Goal: Transaction & Acquisition: Download file/media

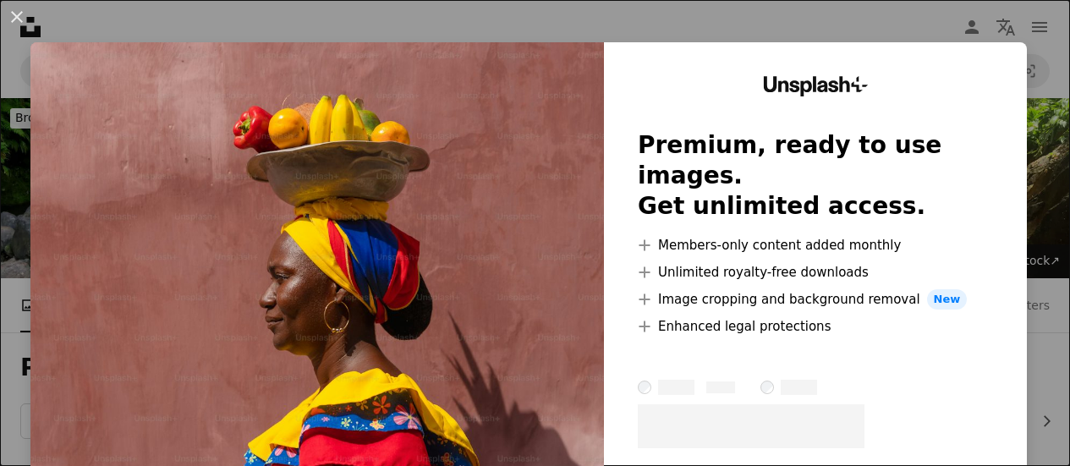
scroll to position [328, 0]
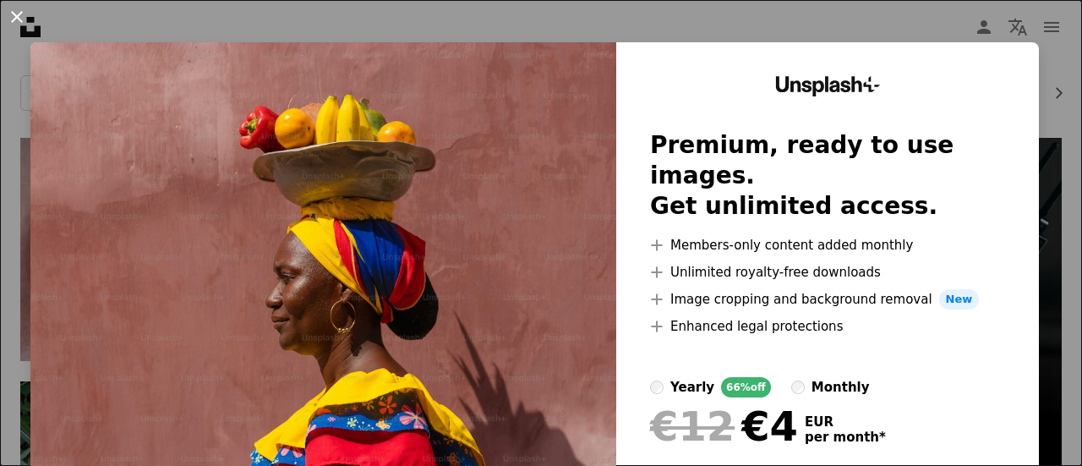
click at [20, 14] on button "An X shape" at bounding box center [17, 17] width 20 height 20
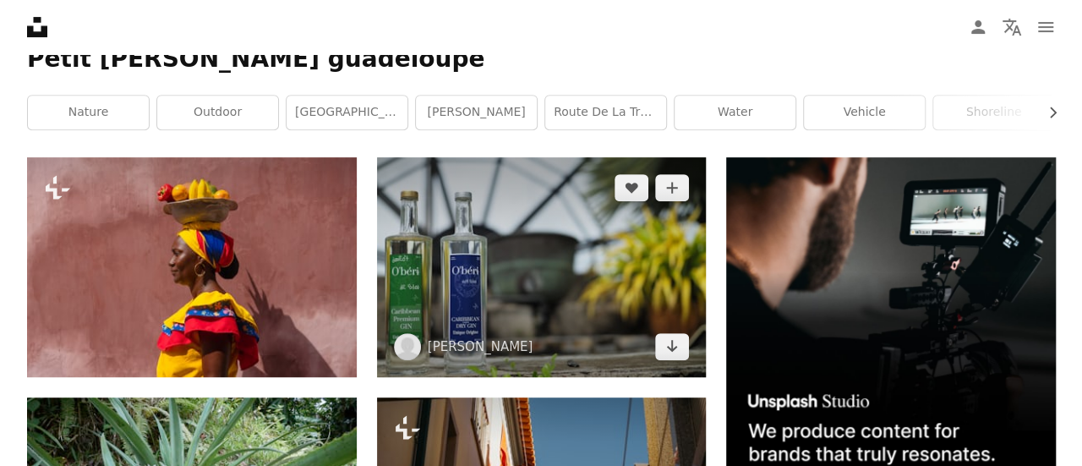
scroll to position [314, 0]
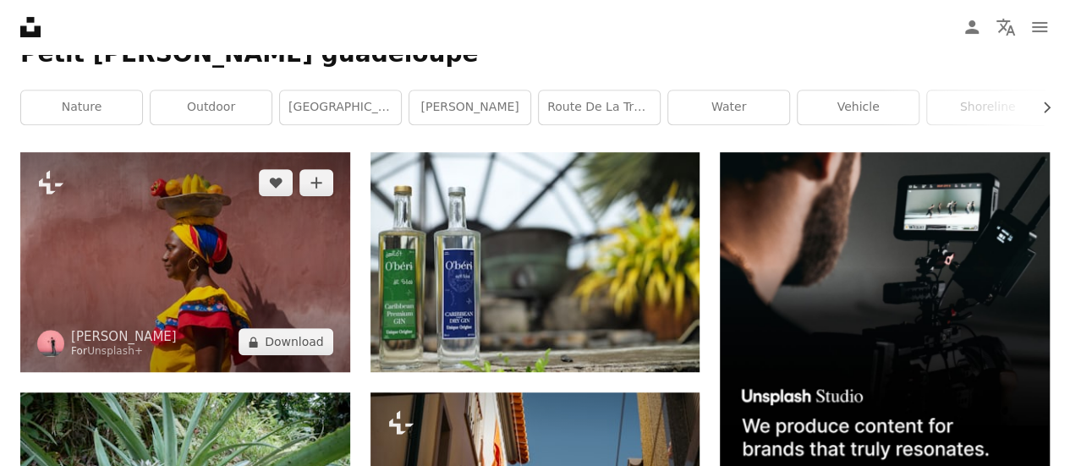
click at [233, 255] on img at bounding box center [185, 262] width 330 height 220
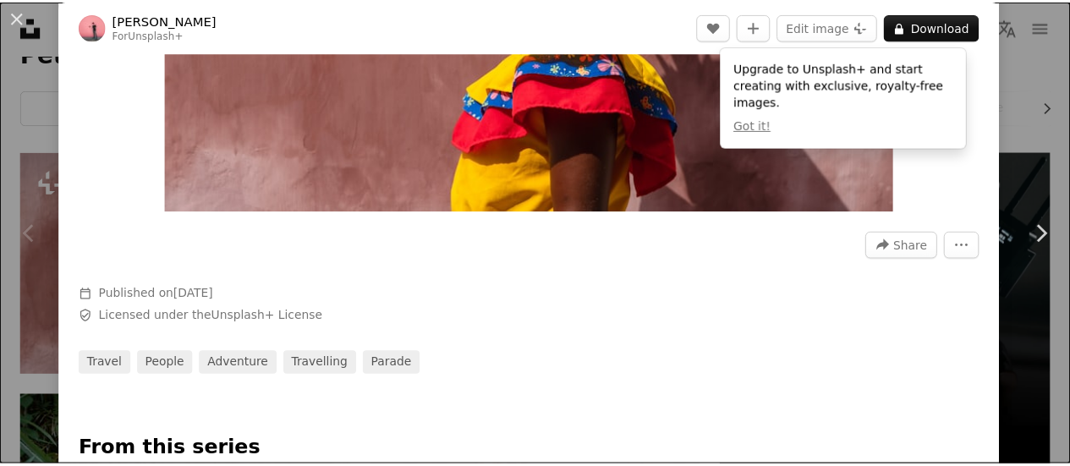
scroll to position [355, 0]
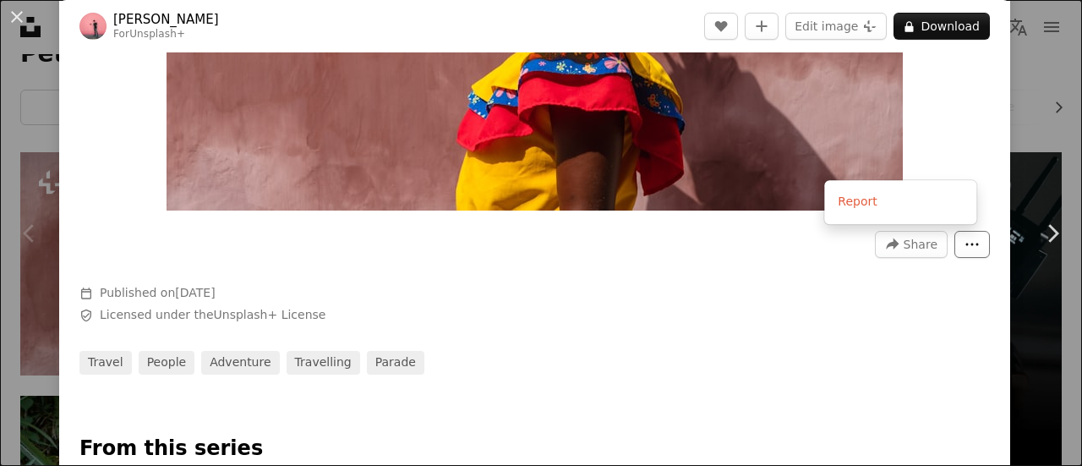
click at [967, 252] on button "More Actions" at bounding box center [973, 244] width 36 height 27
click at [922, 250] on dialog "An X shape Chevron left Chevron right [PERSON_NAME] For Unsplash+ A heart A plu…" at bounding box center [541, 233] width 1082 height 466
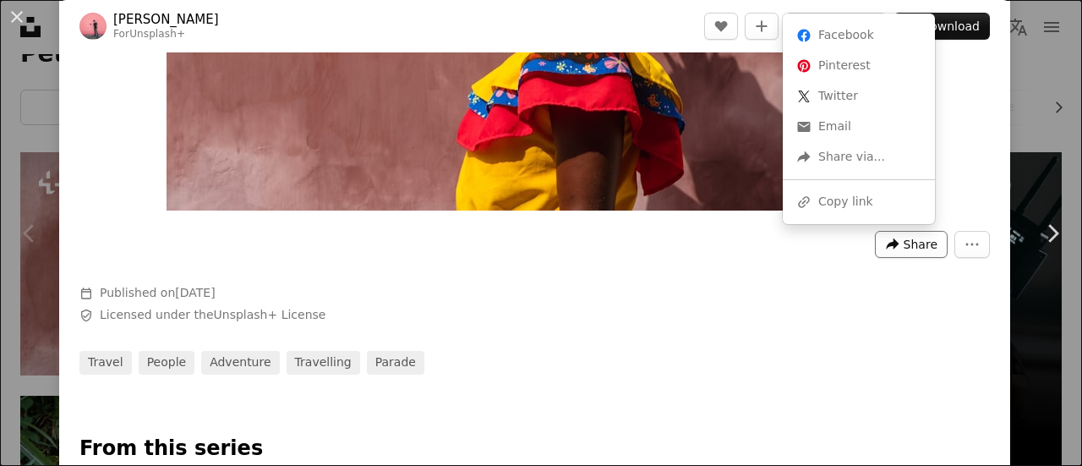
click at [915, 244] on span "Share" at bounding box center [921, 244] width 34 height 25
click at [898, 201] on div "A URL sharing icon (chains) Copy link" at bounding box center [859, 202] width 139 height 30
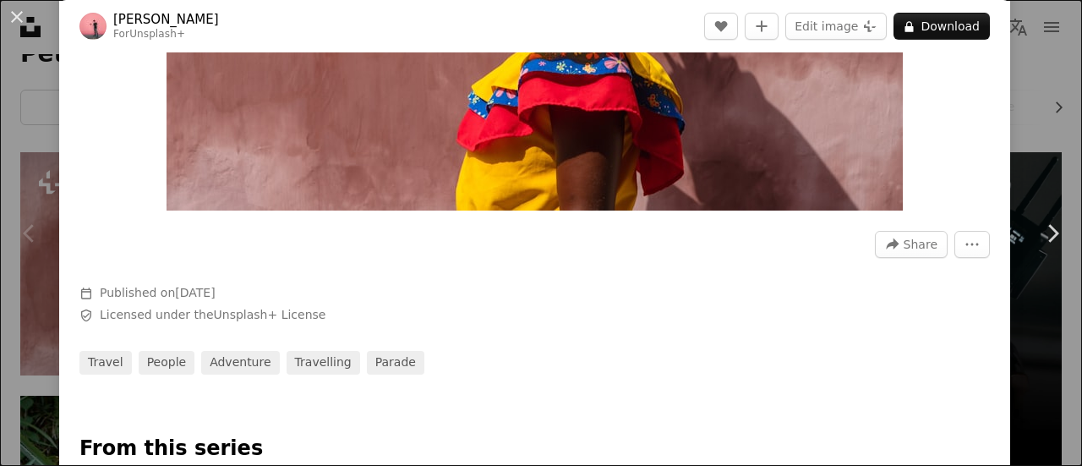
click at [1021, 143] on div "An X shape Chevron left Chevron right [PERSON_NAME] For Unsplash+ A heart A plu…" at bounding box center [541, 233] width 1082 height 466
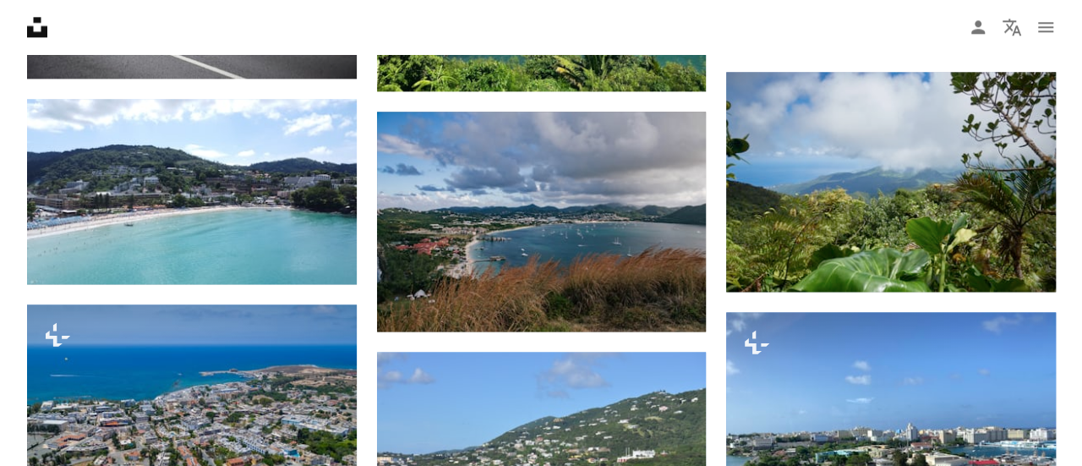
scroll to position [1089, 0]
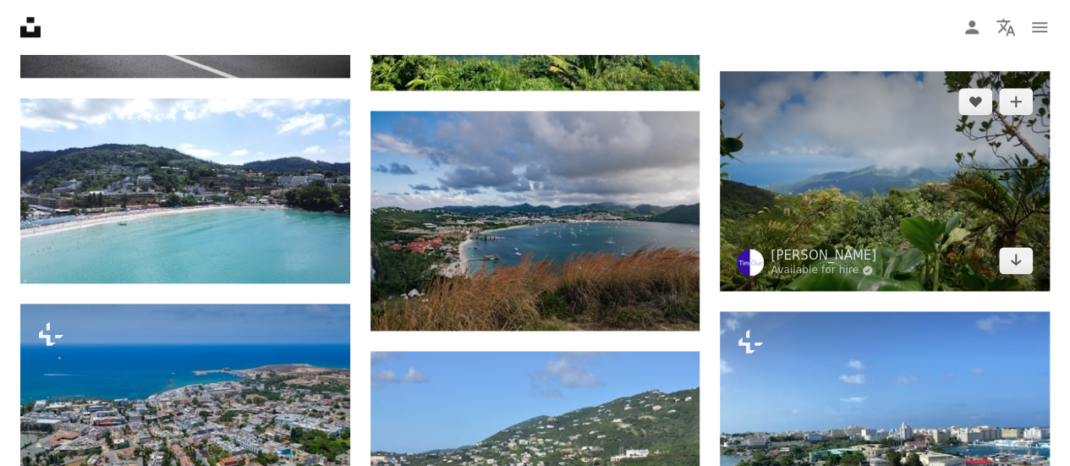
click at [766, 202] on img at bounding box center [885, 181] width 330 height 220
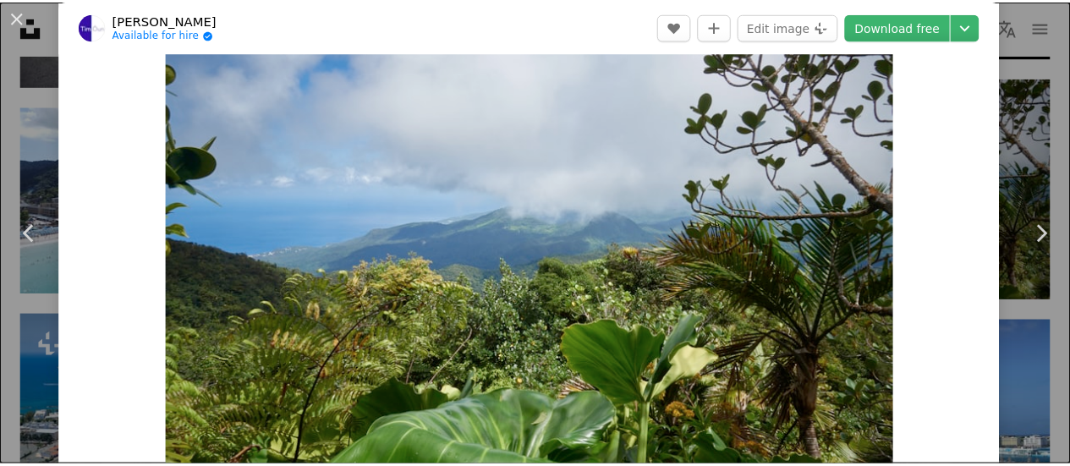
scroll to position [74, 0]
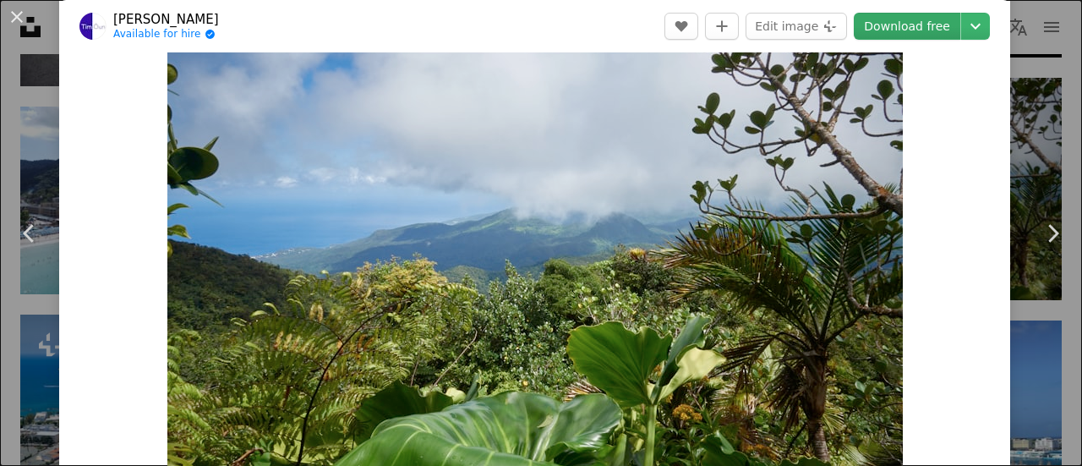
click at [876, 32] on link "Download free" at bounding box center [907, 26] width 107 height 27
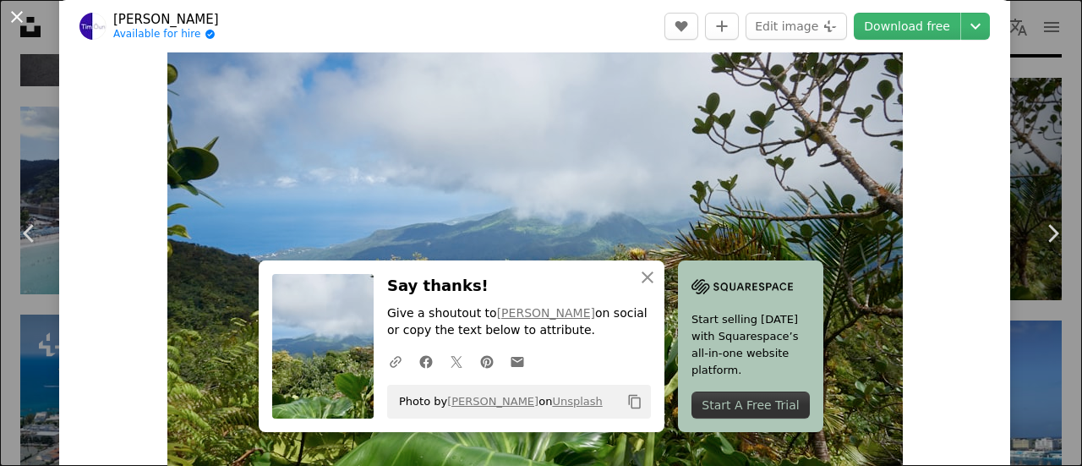
click at [10, 24] on button "An X shape" at bounding box center [17, 17] width 20 height 20
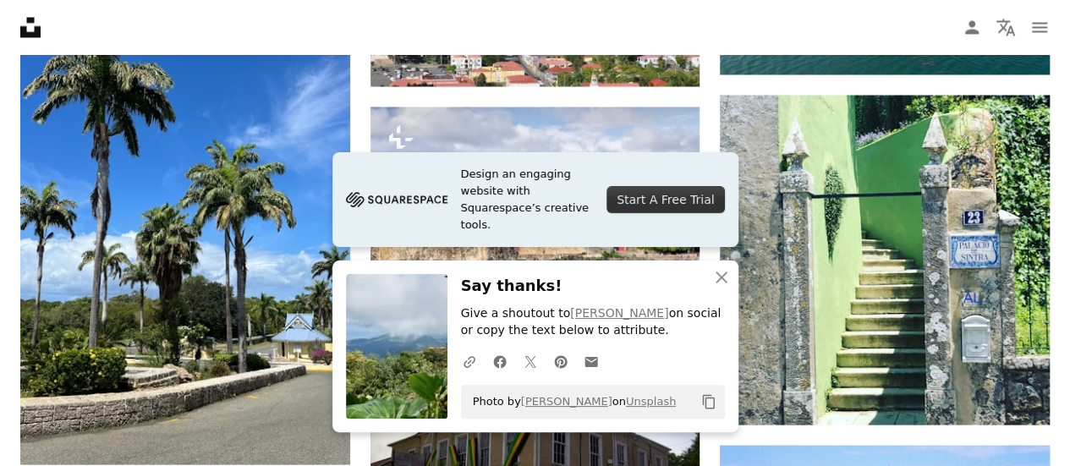
scroll to position [1579, 0]
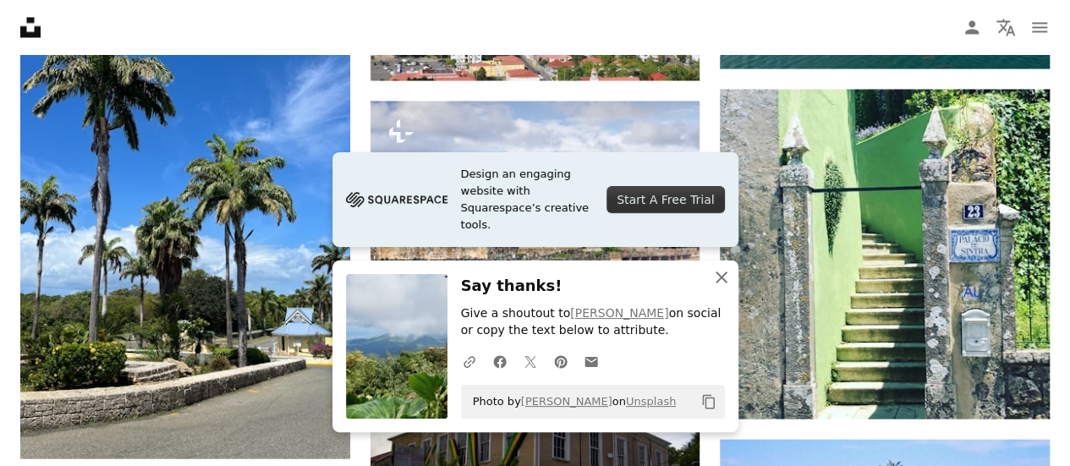
click at [725, 277] on icon "An X shape" at bounding box center [721, 277] width 20 height 20
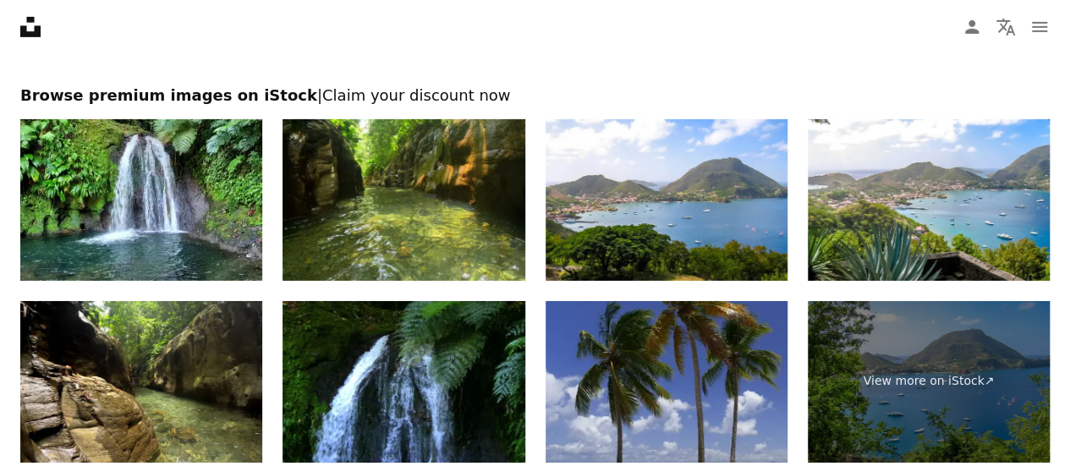
scroll to position [2753, 0]
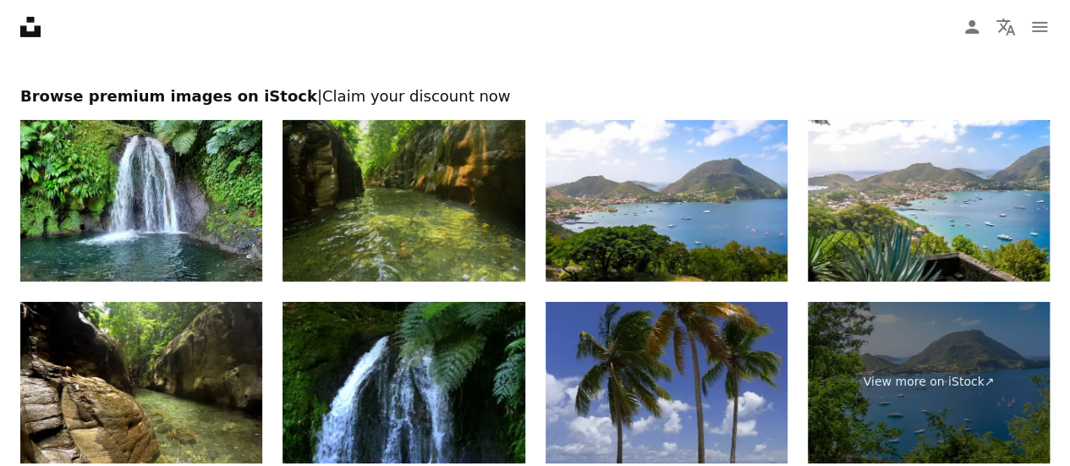
click at [386, 206] on img at bounding box center [403, 201] width 242 height 162
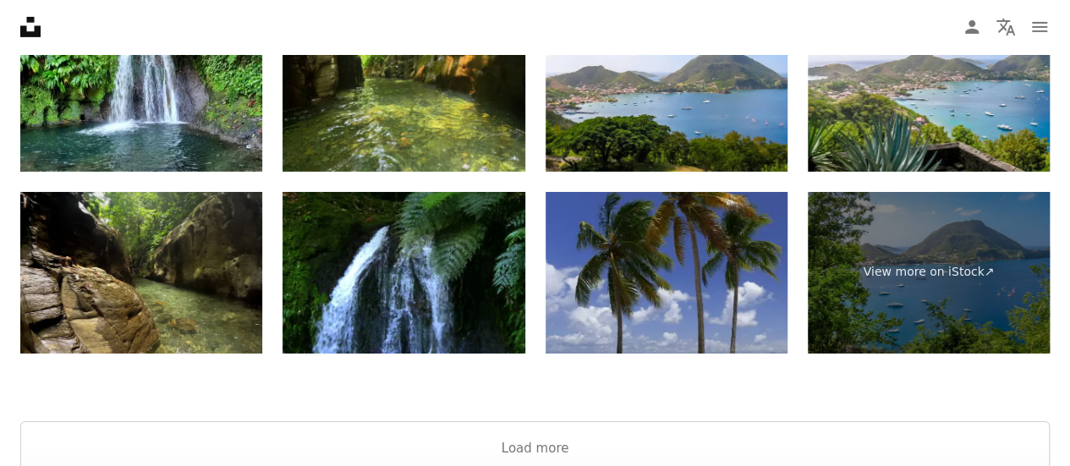
scroll to position [2825, 0]
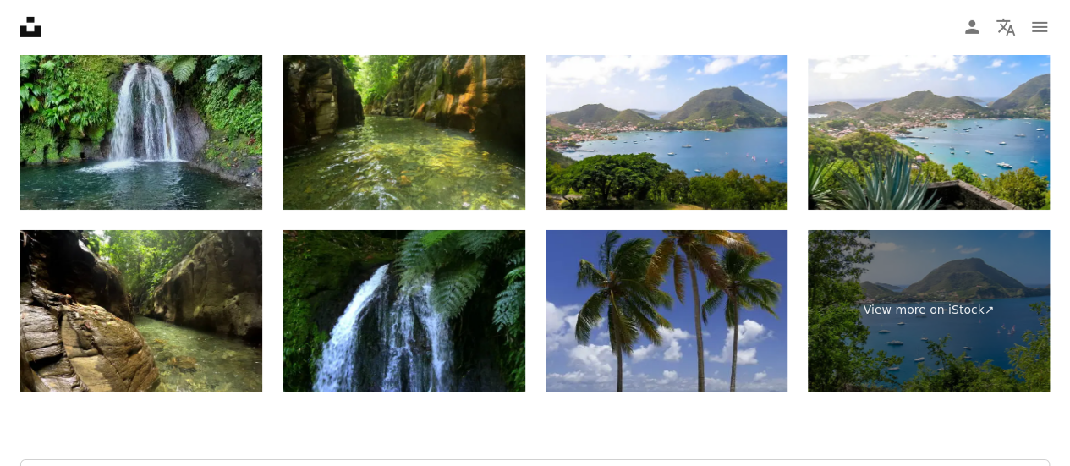
click at [195, 163] on img at bounding box center [141, 129] width 242 height 162
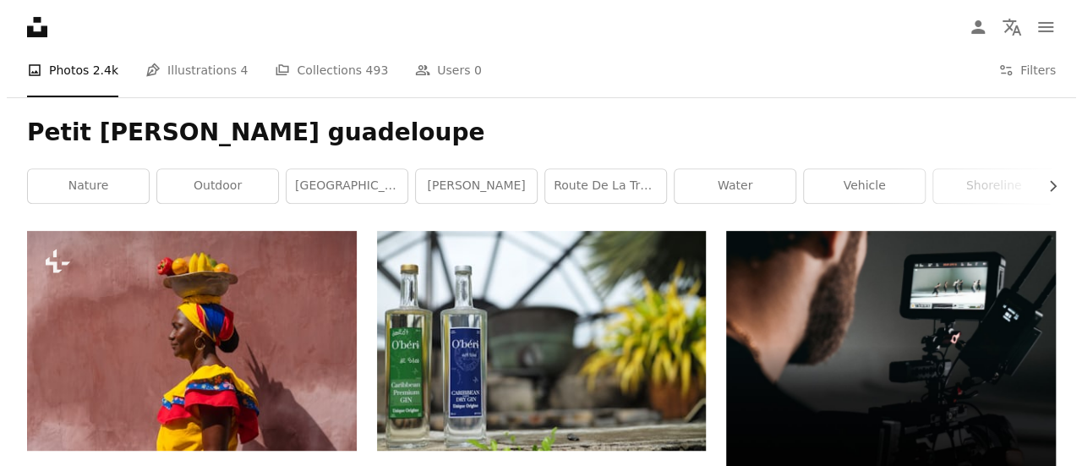
scroll to position [237, 0]
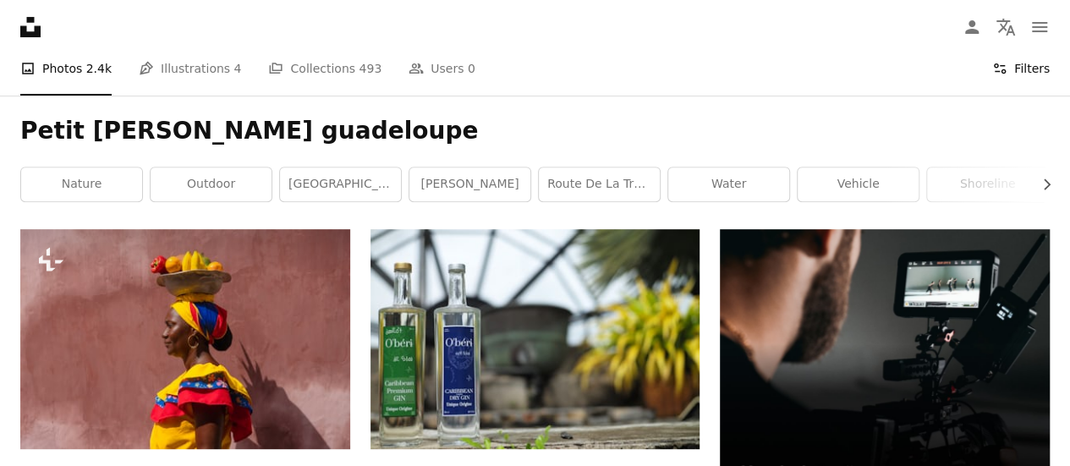
click at [1022, 76] on button "Filters Filters" at bounding box center [1021, 68] width 58 height 54
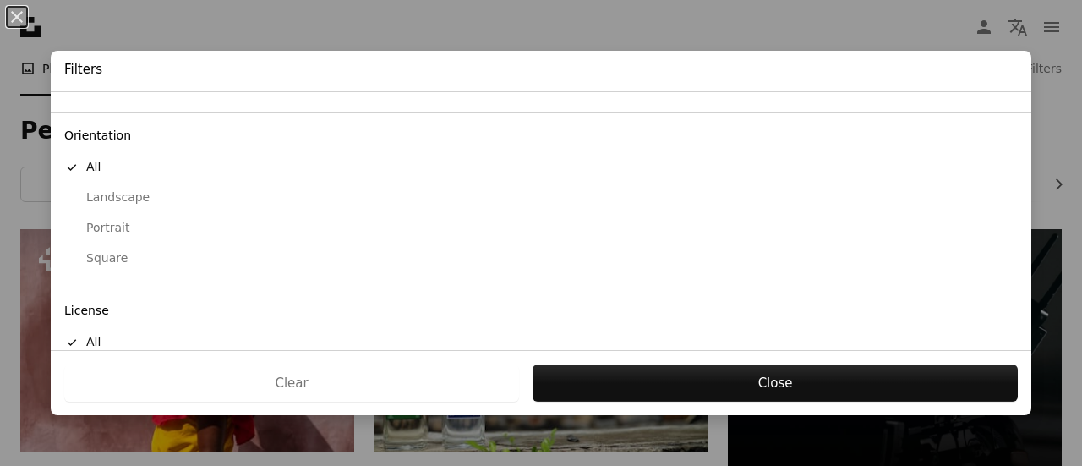
scroll to position [202, 0]
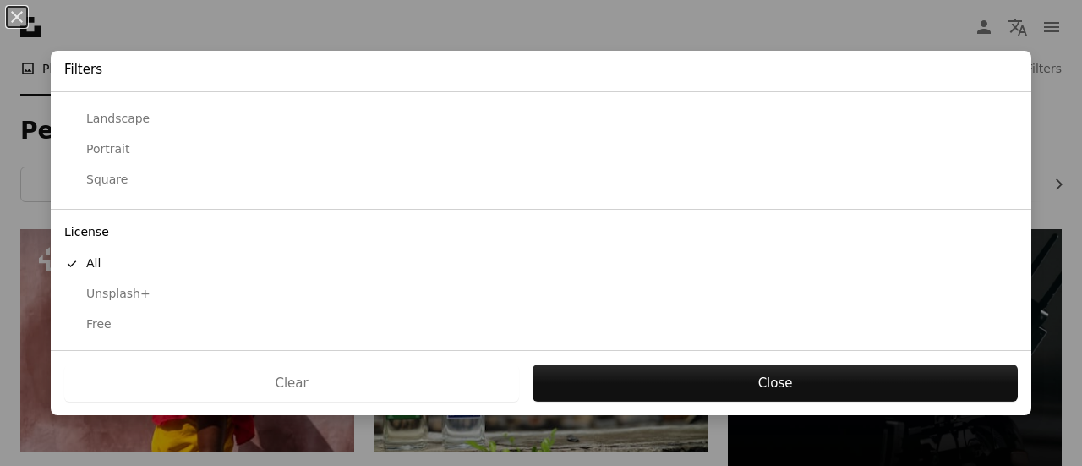
click at [98, 319] on div "Free" at bounding box center [541, 324] width 954 height 17
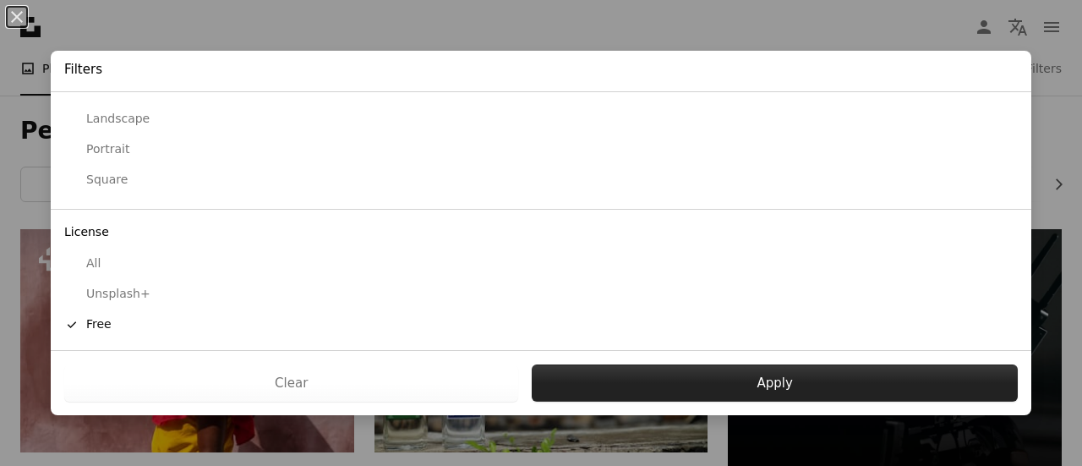
click at [693, 370] on button "Apply" at bounding box center [775, 382] width 486 height 37
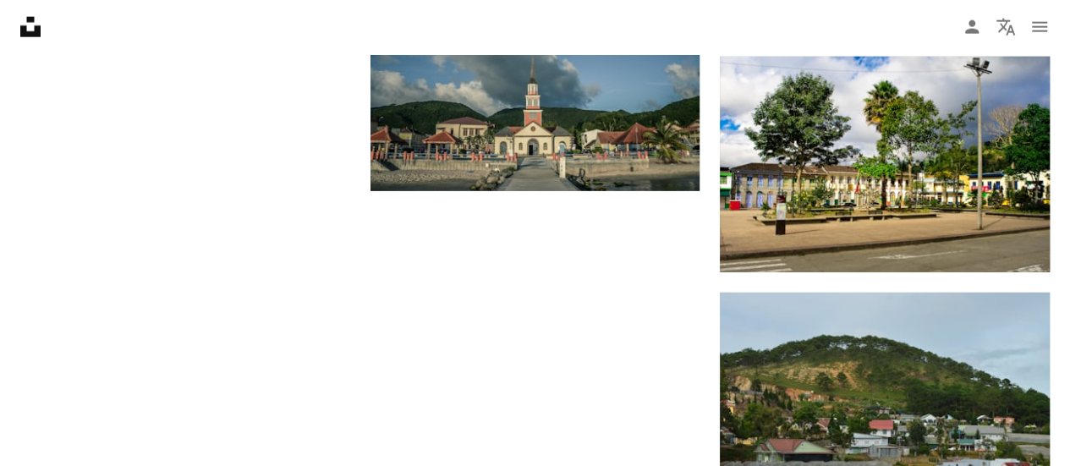
scroll to position [2169, 0]
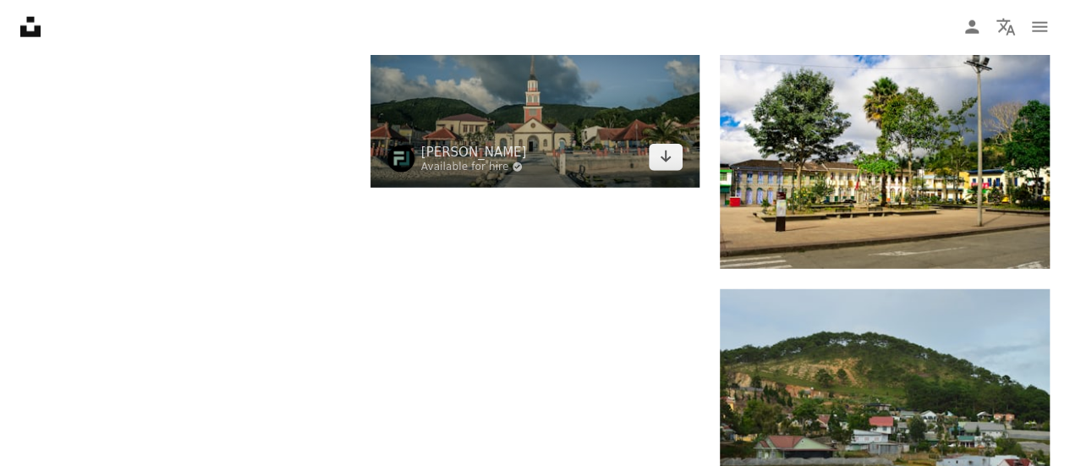
click at [677, 182] on img at bounding box center [535, 78] width 330 height 218
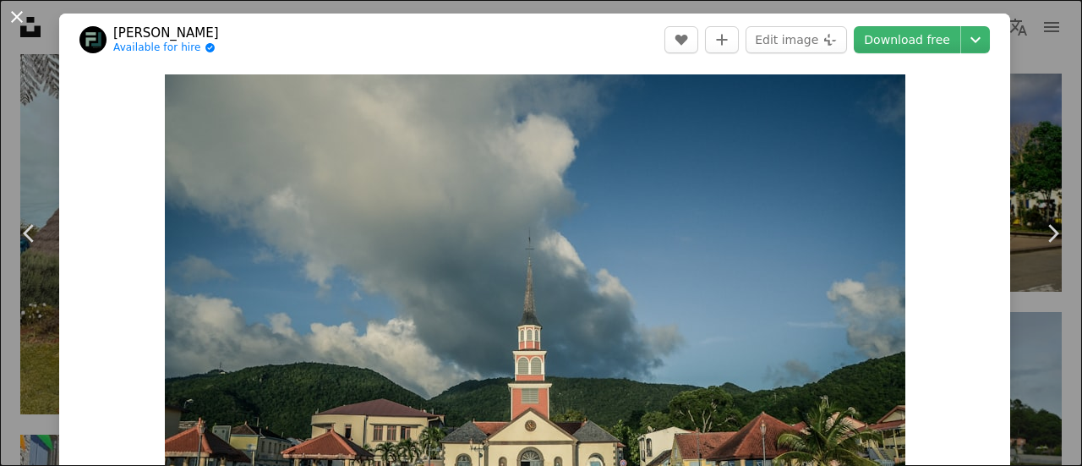
click at [12, 18] on button "An X shape" at bounding box center [17, 17] width 20 height 20
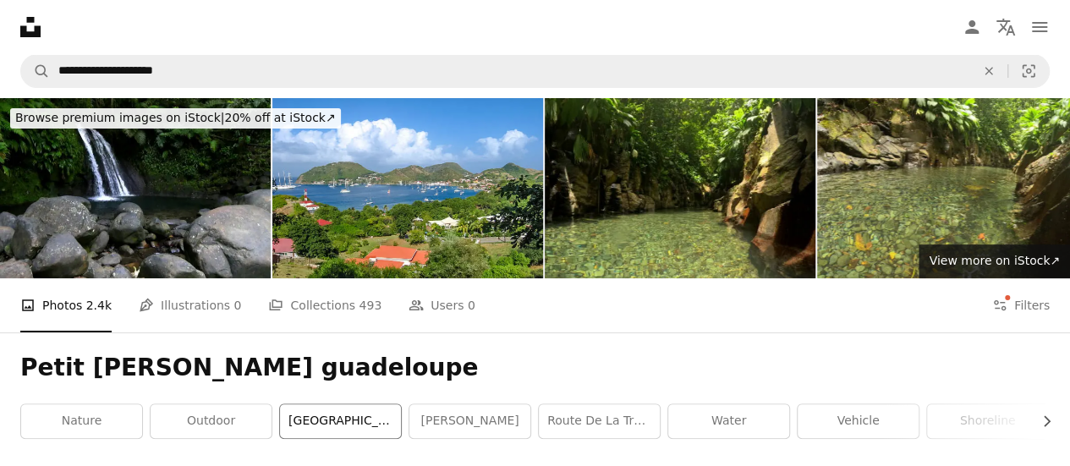
click at [312, 430] on link "[GEOGRAPHIC_DATA]" at bounding box center [340, 421] width 121 height 34
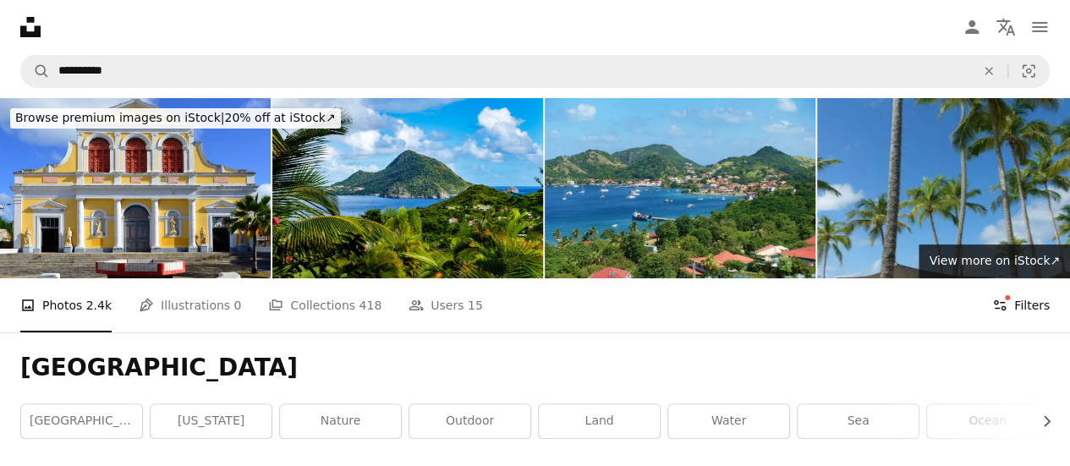
click at [1015, 307] on button "Filters Filters" at bounding box center [1021, 305] width 58 height 54
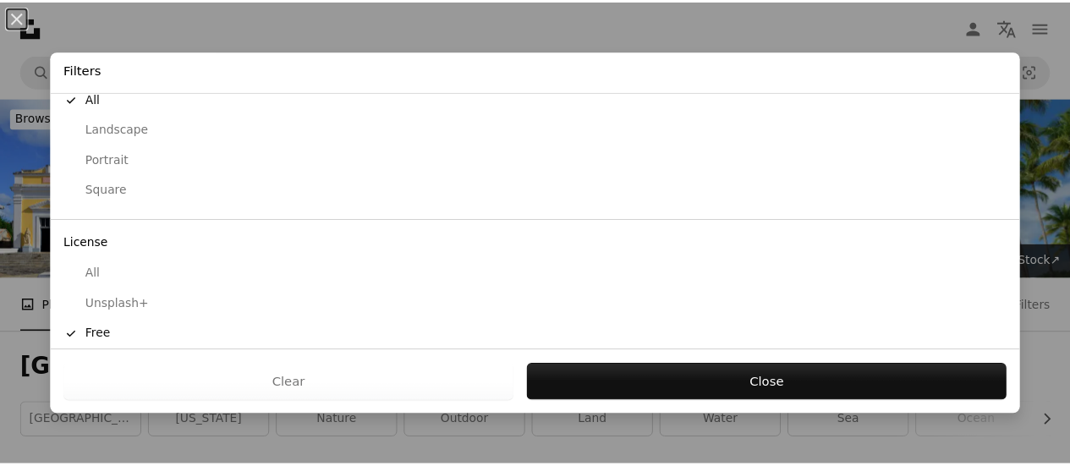
scroll to position [202, 0]
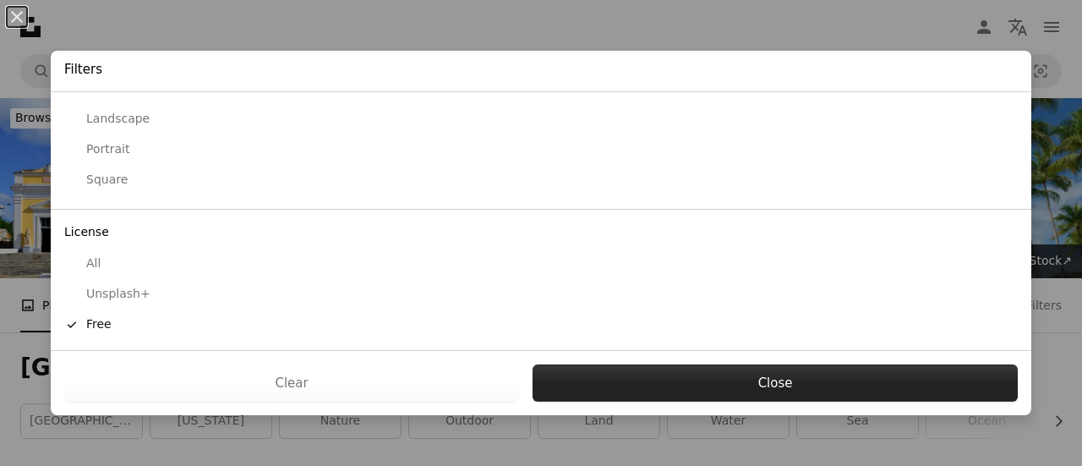
click at [773, 393] on button "Close" at bounding box center [775, 382] width 485 height 37
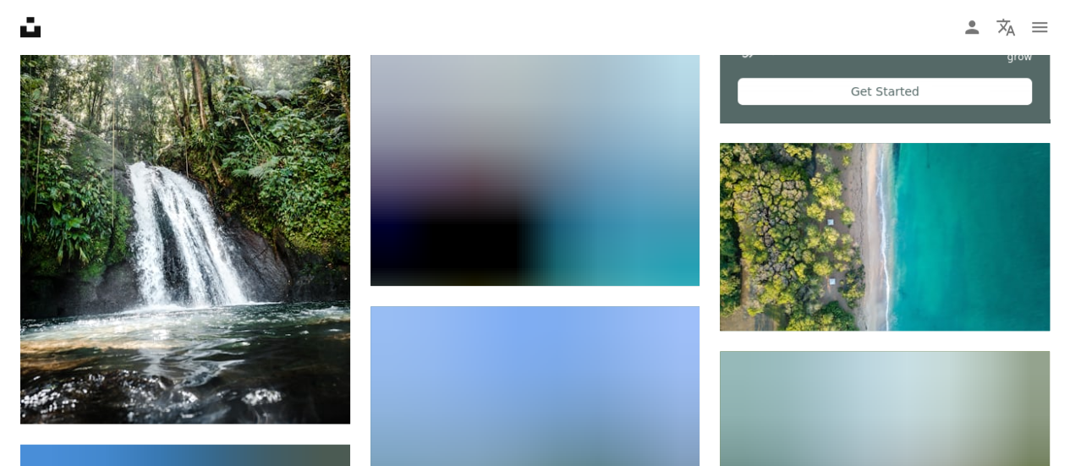
scroll to position [773, 0]
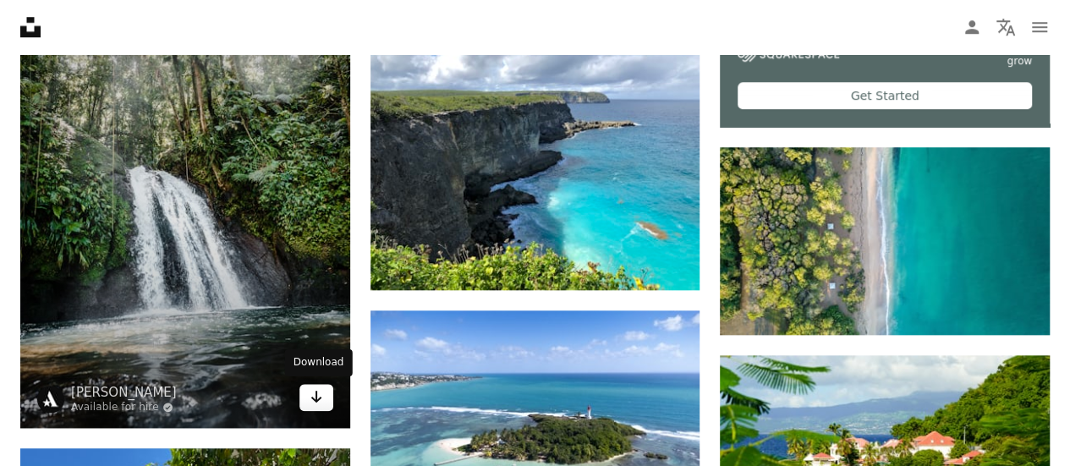
click at [320, 402] on icon "Arrow pointing down" at bounding box center [317, 396] width 14 height 20
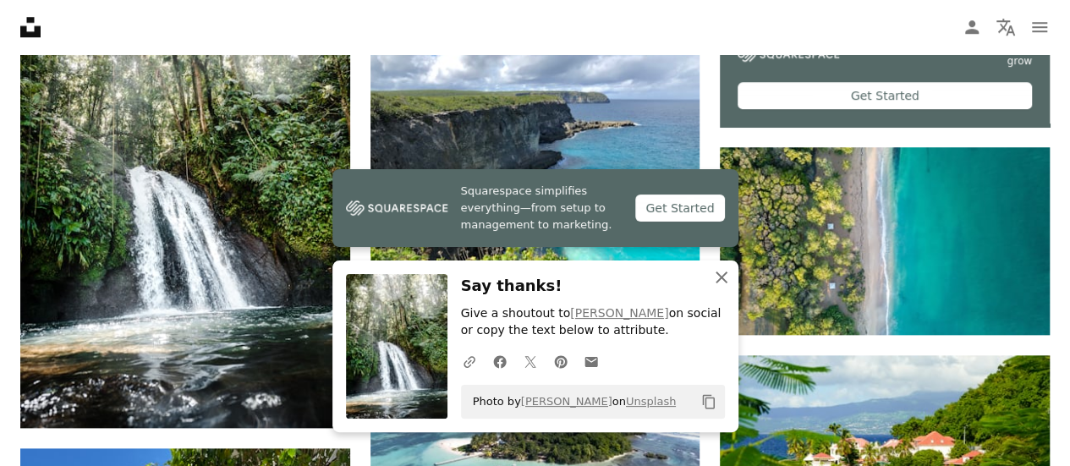
click at [724, 282] on icon "button" at bounding box center [721, 277] width 12 height 12
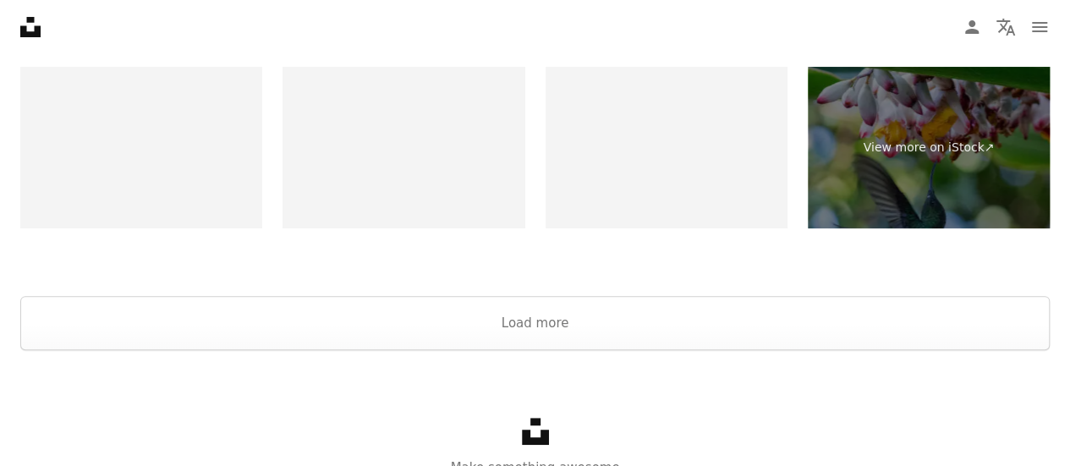
scroll to position [3319, 0]
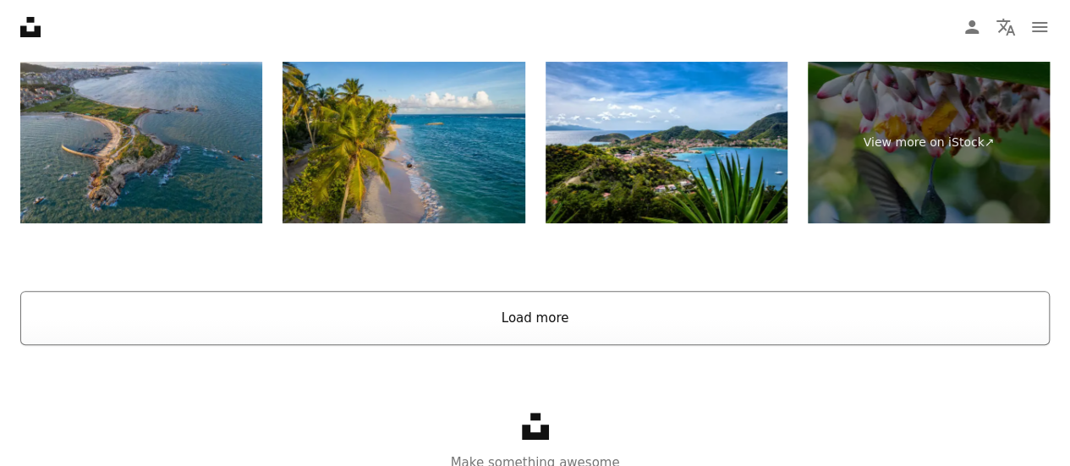
click at [688, 326] on button "Load more" at bounding box center [534, 318] width 1029 height 54
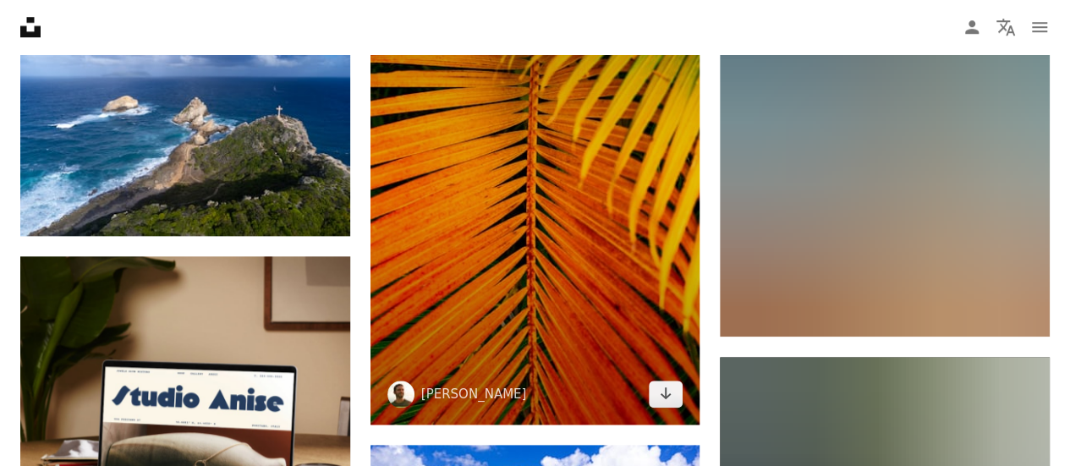
scroll to position [3959, 0]
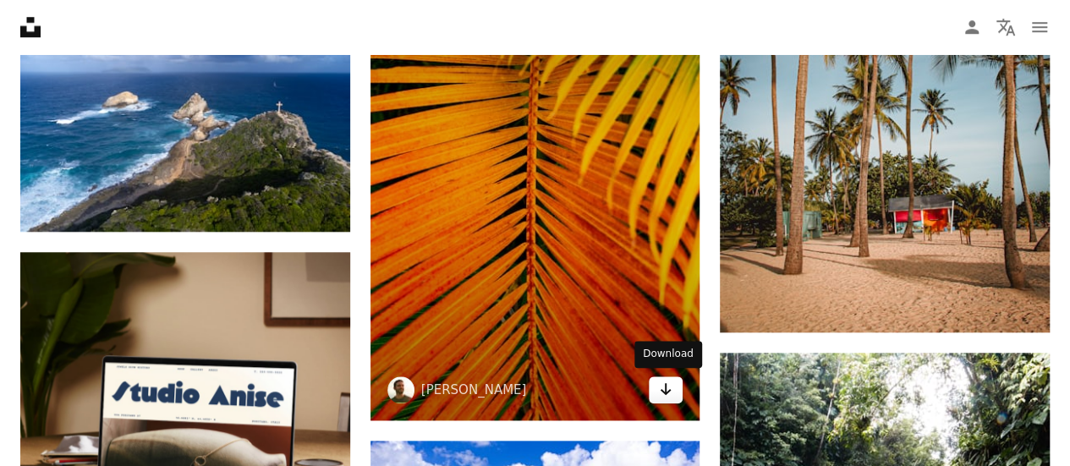
click at [670, 390] on icon "Arrow pointing down" at bounding box center [666, 389] width 14 height 20
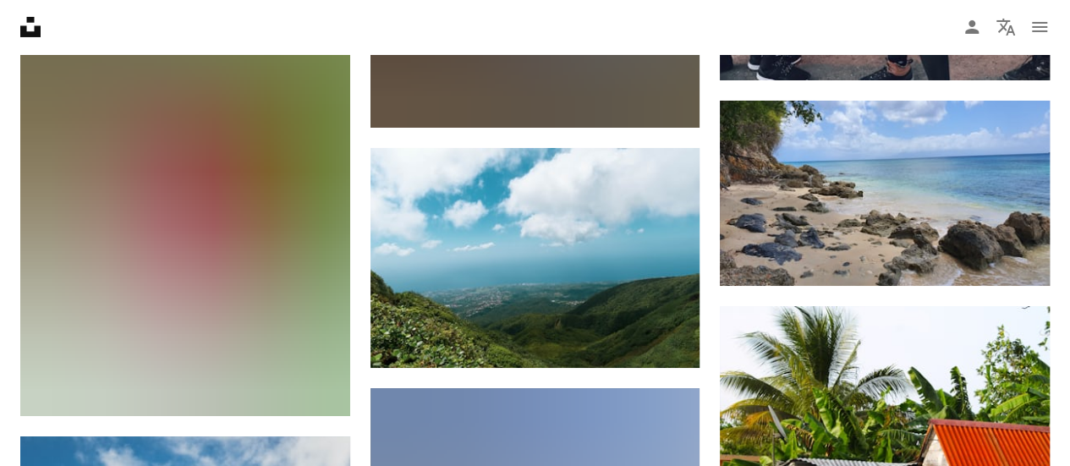
scroll to position [6252, 0]
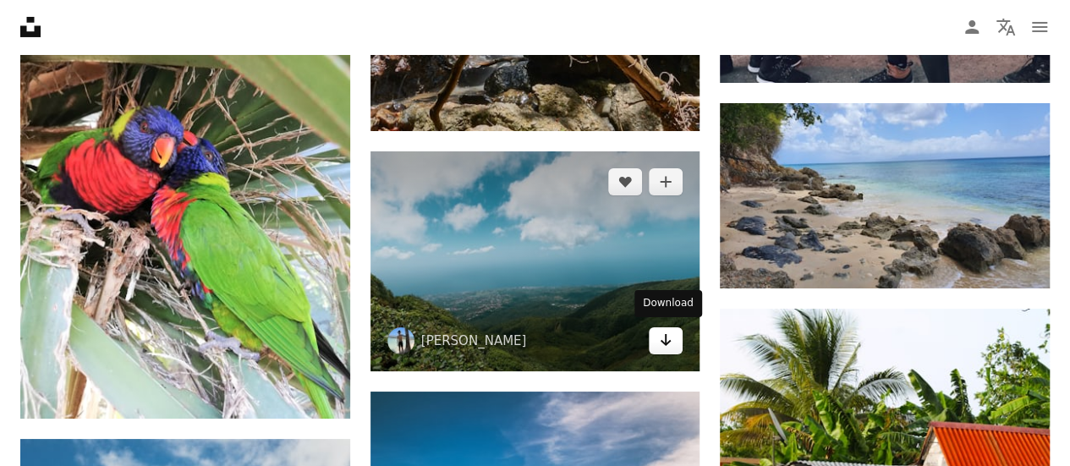
click at [678, 337] on link "Arrow pointing down" at bounding box center [666, 340] width 34 height 27
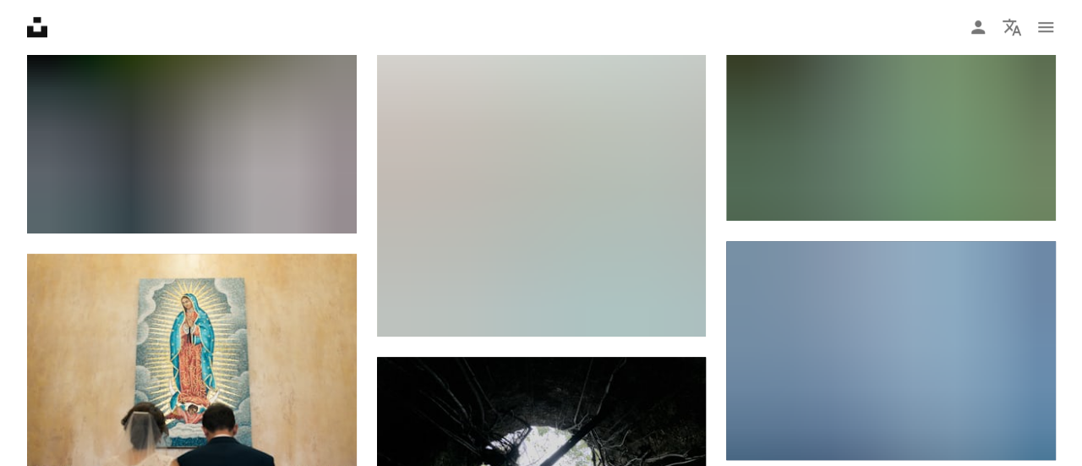
scroll to position [10428, 0]
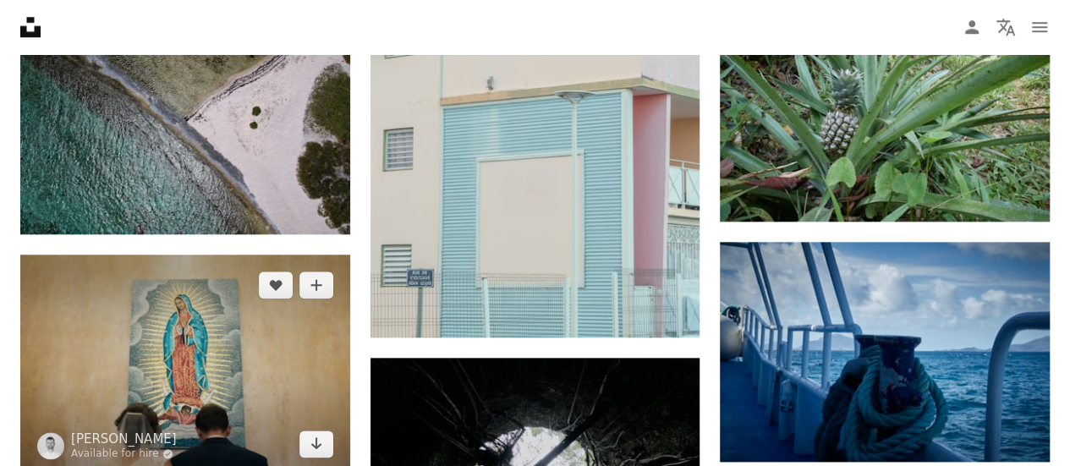
click at [288, 267] on img at bounding box center [185, 365] width 330 height 220
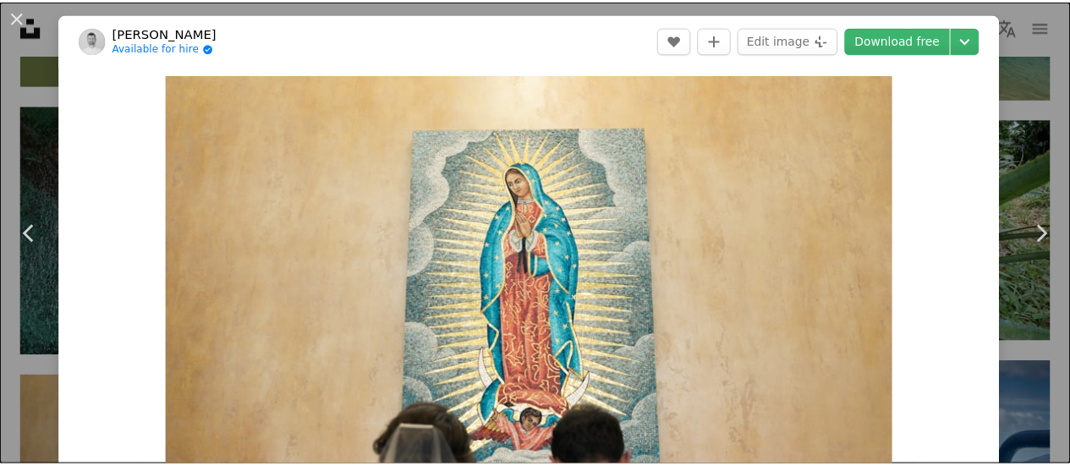
scroll to position [51, 0]
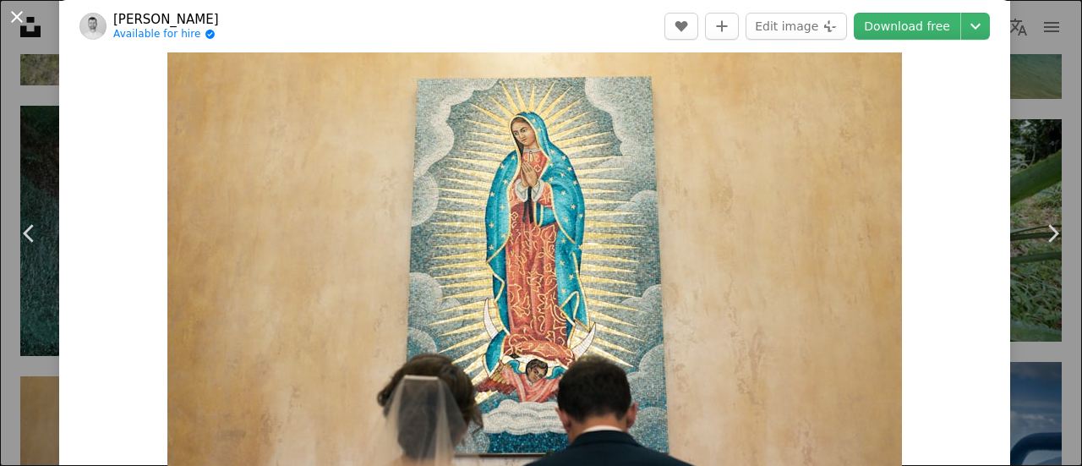
click at [8, 21] on button "An X shape" at bounding box center [17, 17] width 20 height 20
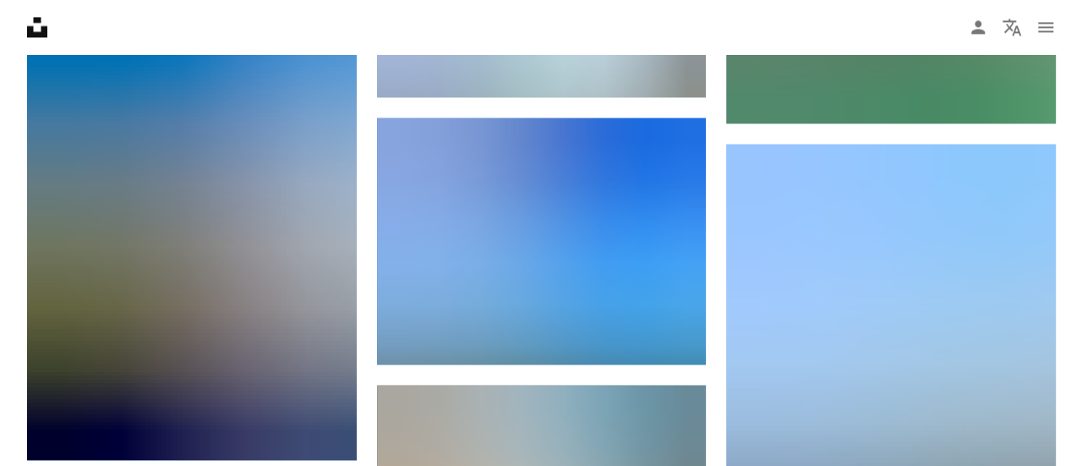
scroll to position [23764, 0]
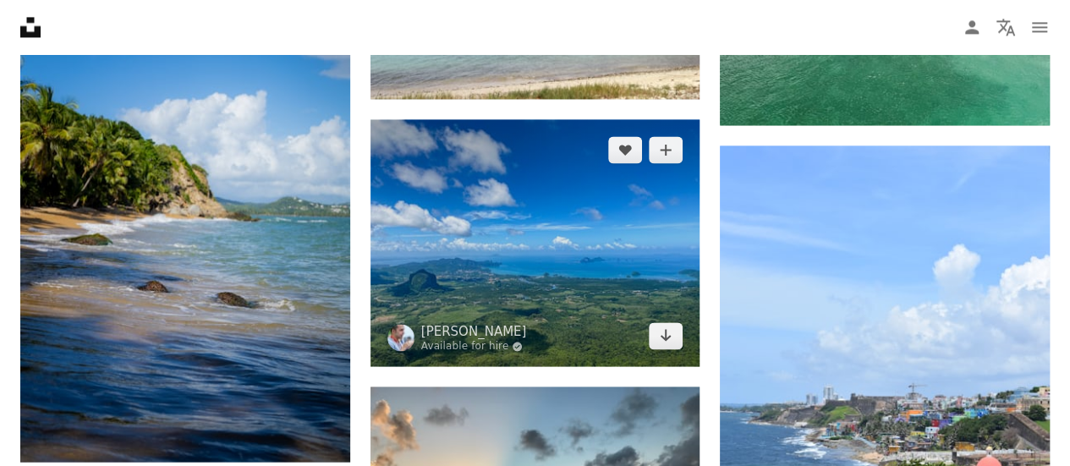
click at [462, 293] on img at bounding box center [535, 242] width 330 height 247
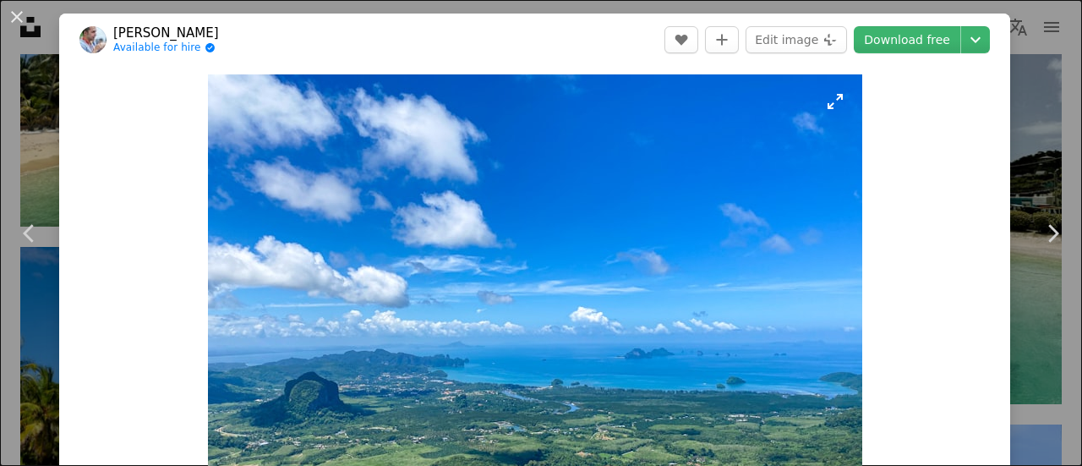
scroll to position [24135, 0]
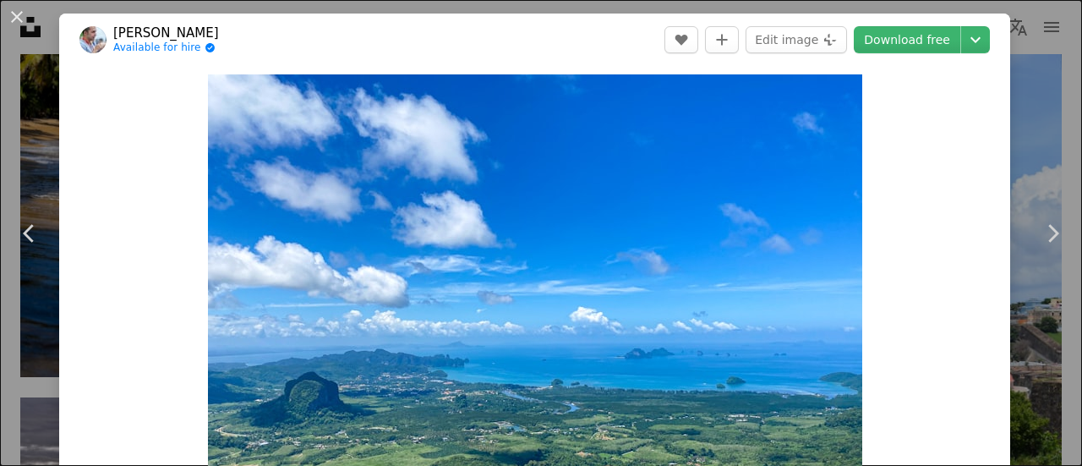
click at [16, 22] on button "An X shape" at bounding box center [17, 17] width 20 height 20
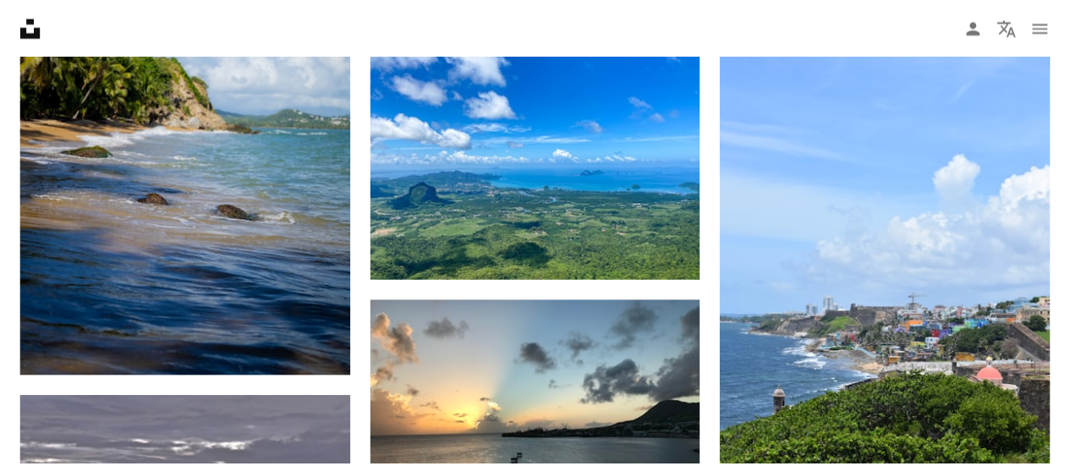
scroll to position [23764, 0]
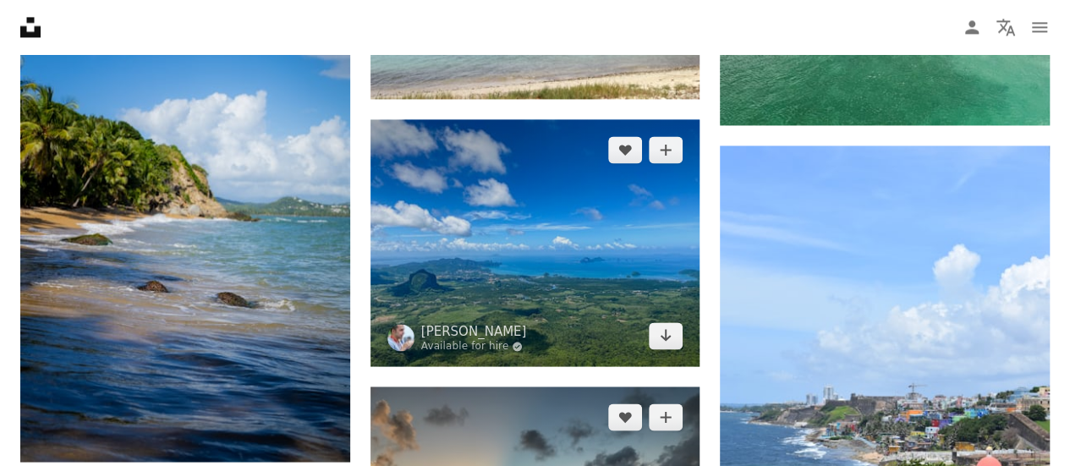
drag, startPoint x: 624, startPoint y: 403, endPoint x: 479, endPoint y: 197, distance: 251.8
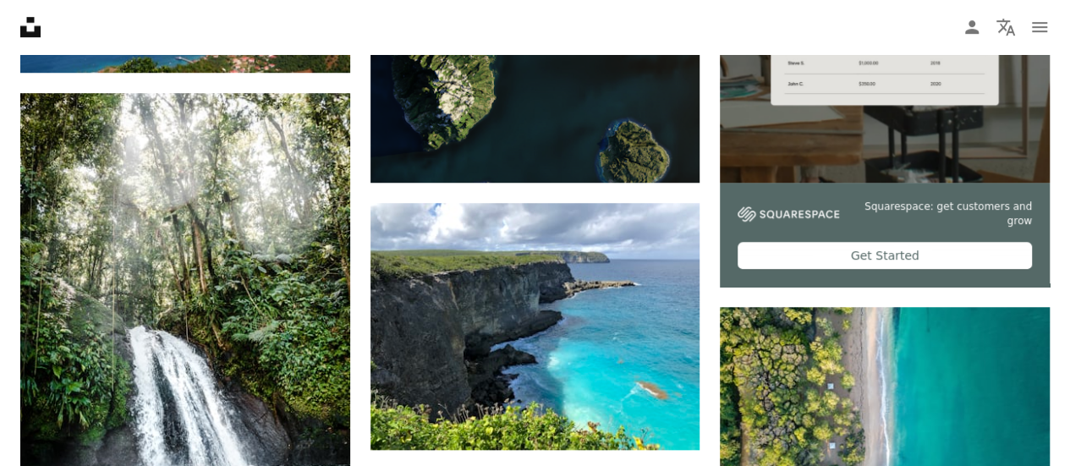
scroll to position [0, 0]
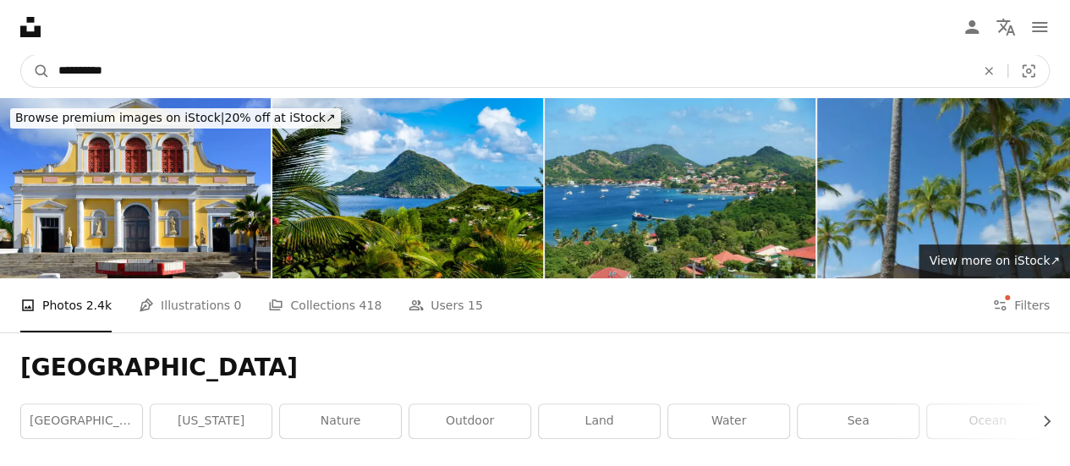
click at [438, 77] on input "**********" at bounding box center [510, 71] width 920 height 32
type input "**********"
click at [21, 55] on button "A magnifying glass" at bounding box center [35, 71] width 29 height 32
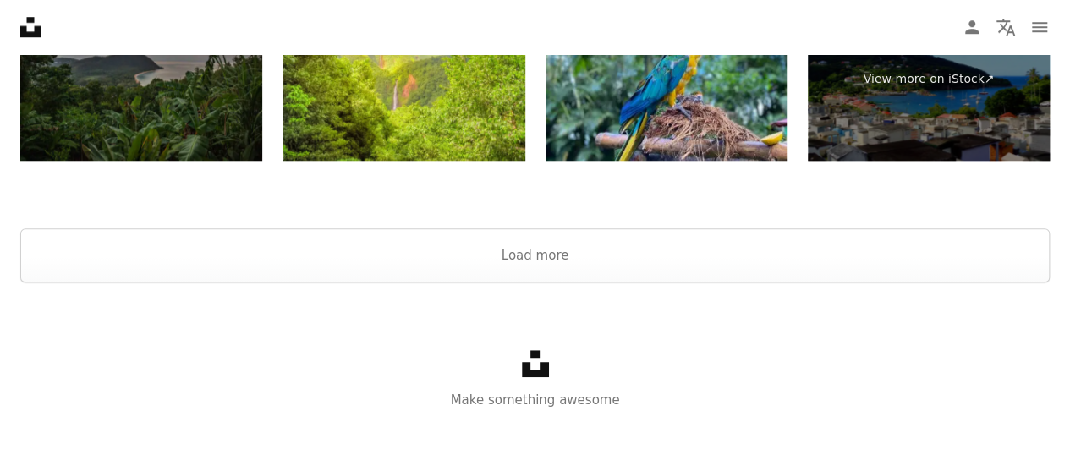
scroll to position [3937, 0]
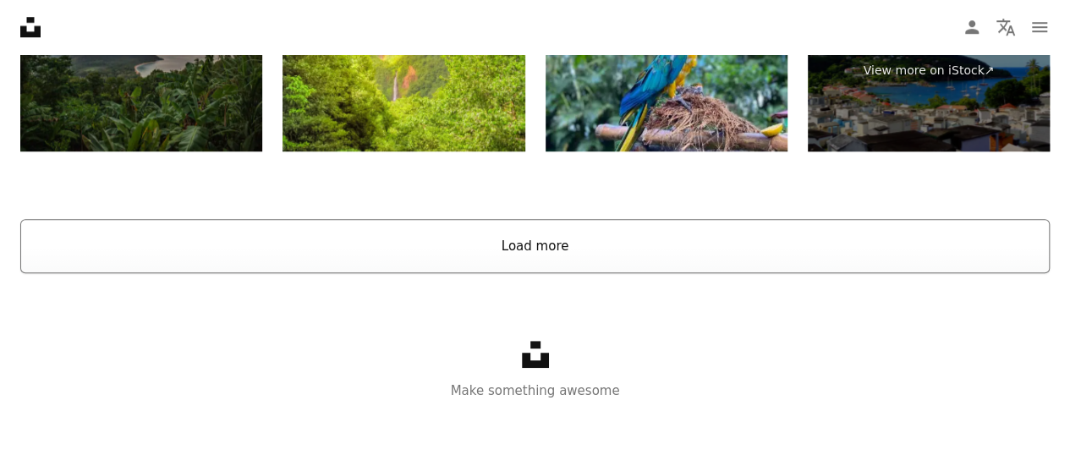
click at [472, 246] on button "Load more" at bounding box center [534, 246] width 1029 height 54
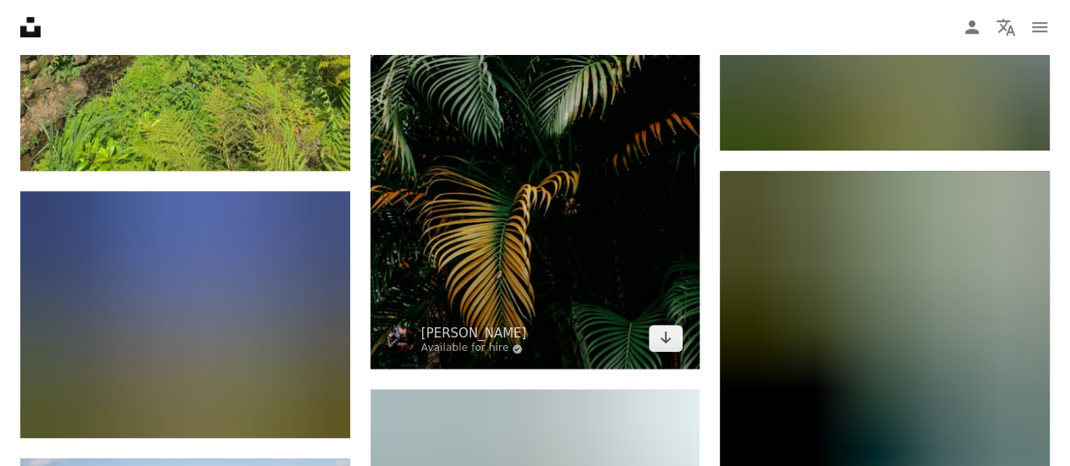
scroll to position [10324, 0]
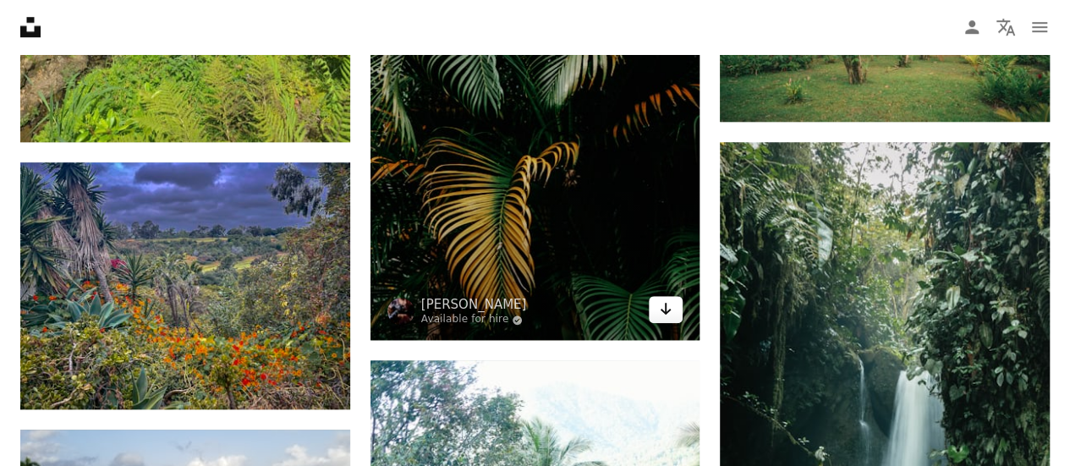
click at [665, 310] on icon "Download" at bounding box center [665, 309] width 11 height 12
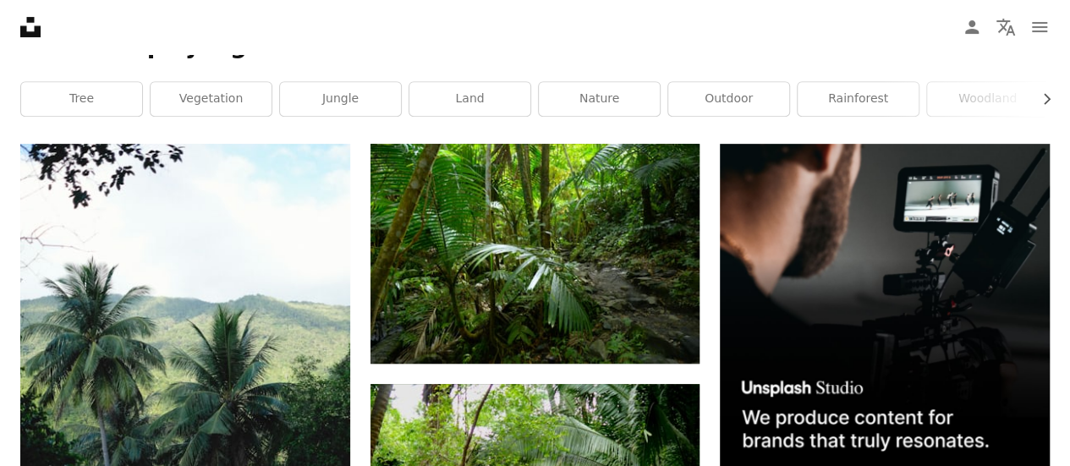
scroll to position [0, 0]
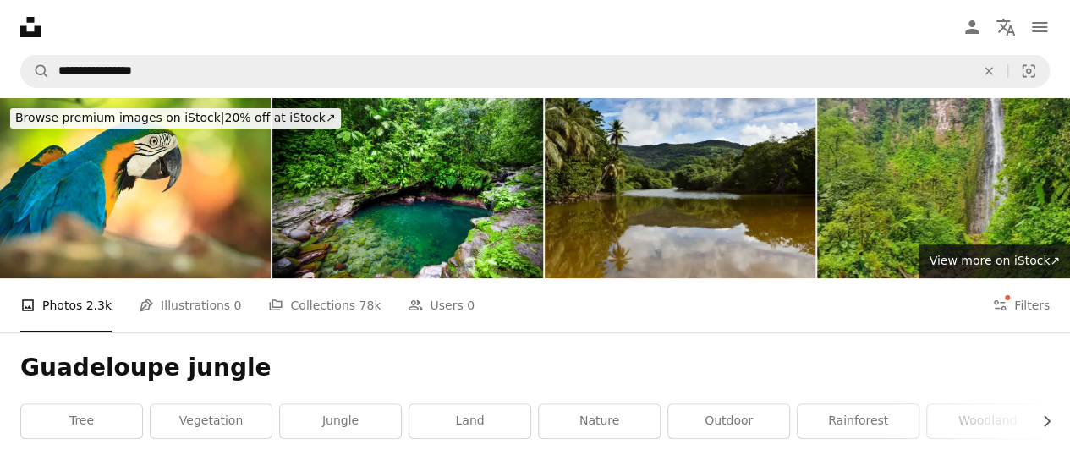
click at [541, 45] on nav "Unsplash logo Unsplash Home A photo Pen Tool A compass A stack of folders Downl…" at bounding box center [535, 27] width 1070 height 54
drag, startPoint x: 541, startPoint y: 45, endPoint x: 534, endPoint y: 62, distance: 18.2
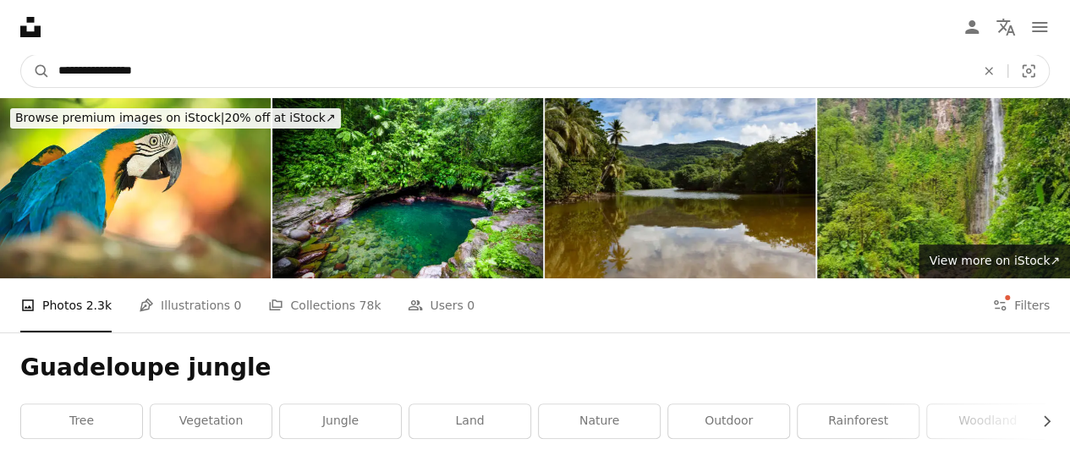
click at [534, 62] on input "**********" at bounding box center [510, 71] width 920 height 32
drag, startPoint x: 189, startPoint y: 80, endPoint x: 143, endPoint y: 75, distance: 46.8
click at [143, 75] on input "**********" at bounding box center [510, 71] width 920 height 32
type input "**********"
click at [21, 55] on button "A magnifying glass" at bounding box center [35, 71] width 29 height 32
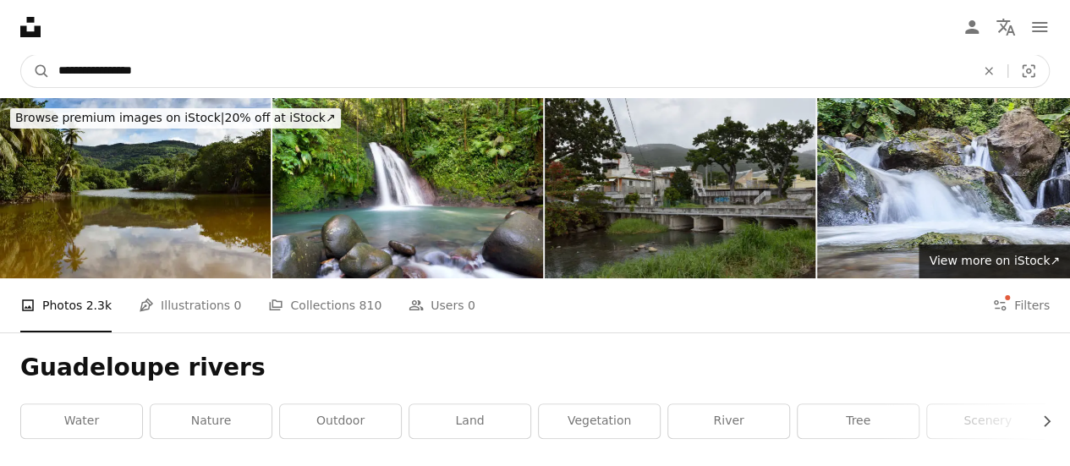
click at [301, 76] on input "**********" at bounding box center [510, 71] width 920 height 32
type input "**********"
click at [21, 55] on button "A magnifying glass" at bounding box center [35, 71] width 29 height 32
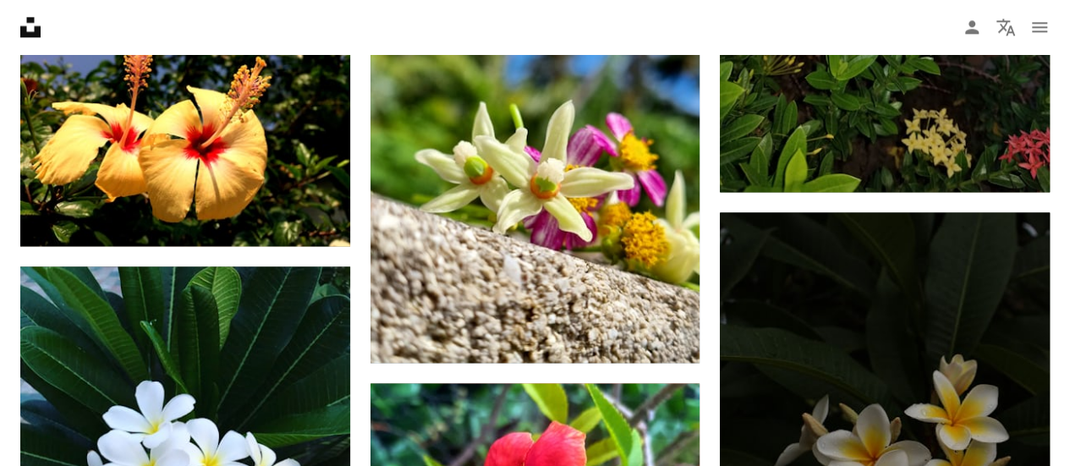
scroll to position [1171, 0]
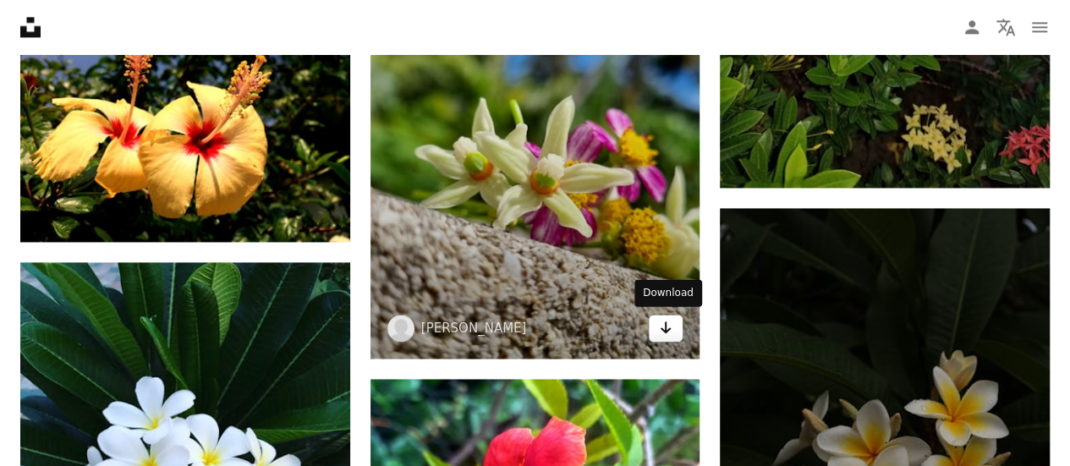
click at [660, 327] on icon "Arrow pointing down" at bounding box center [666, 327] width 14 height 20
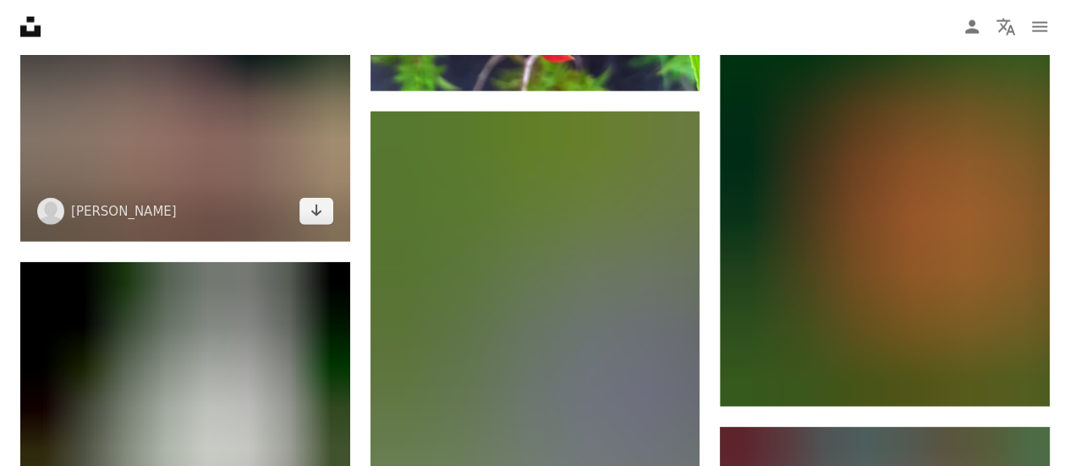
scroll to position [1873, 0]
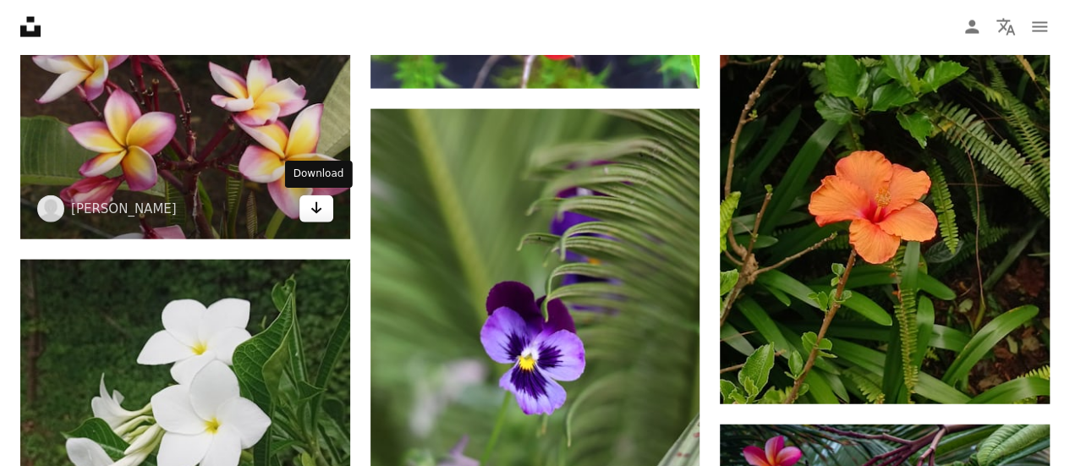
click at [320, 211] on icon "Arrow pointing down" at bounding box center [317, 208] width 14 height 20
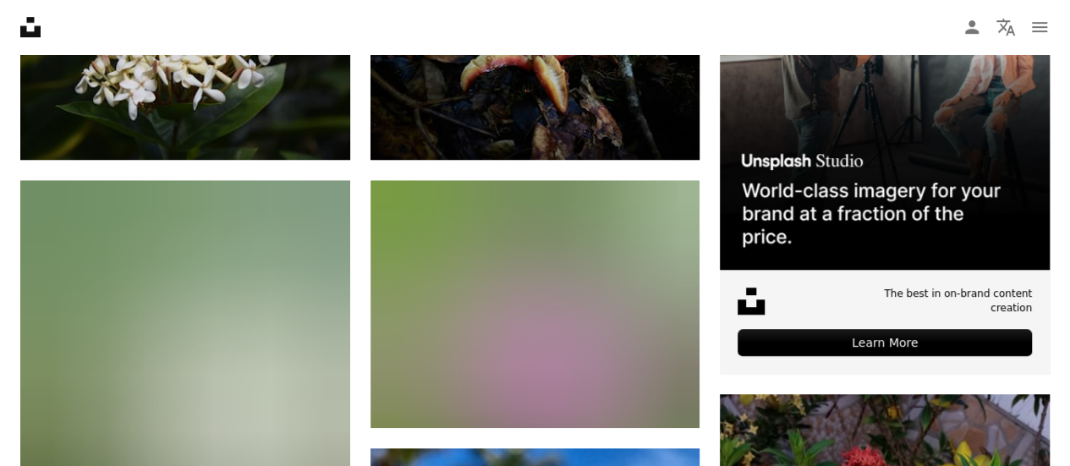
scroll to position [0, 0]
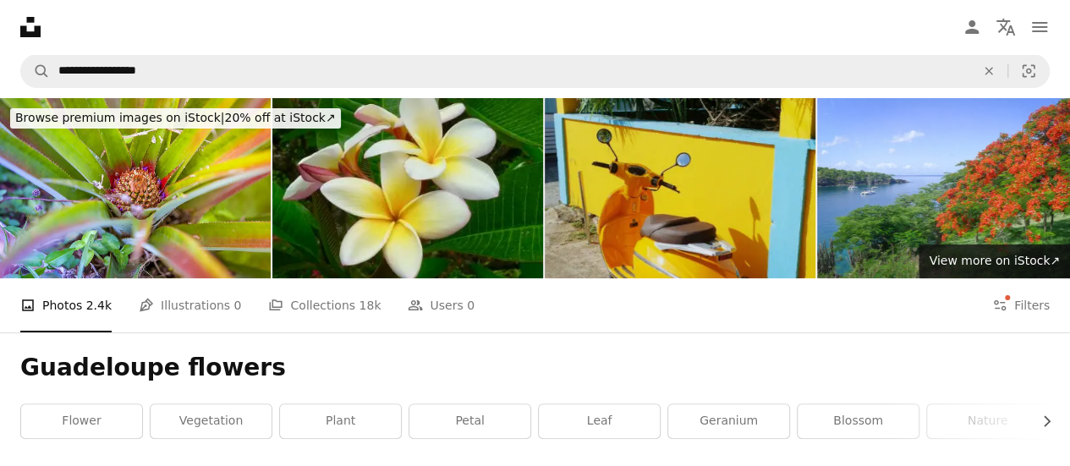
drag, startPoint x: 663, startPoint y: 393, endPoint x: 667, endPoint y: 196, distance: 197.1
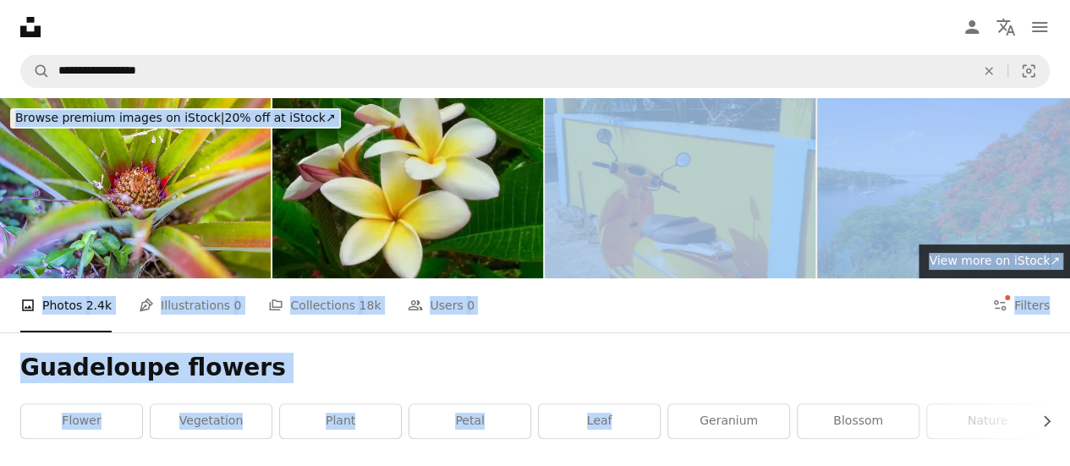
click at [661, 361] on h1 "Guadeloupe flowers" at bounding box center [534, 368] width 1029 height 30
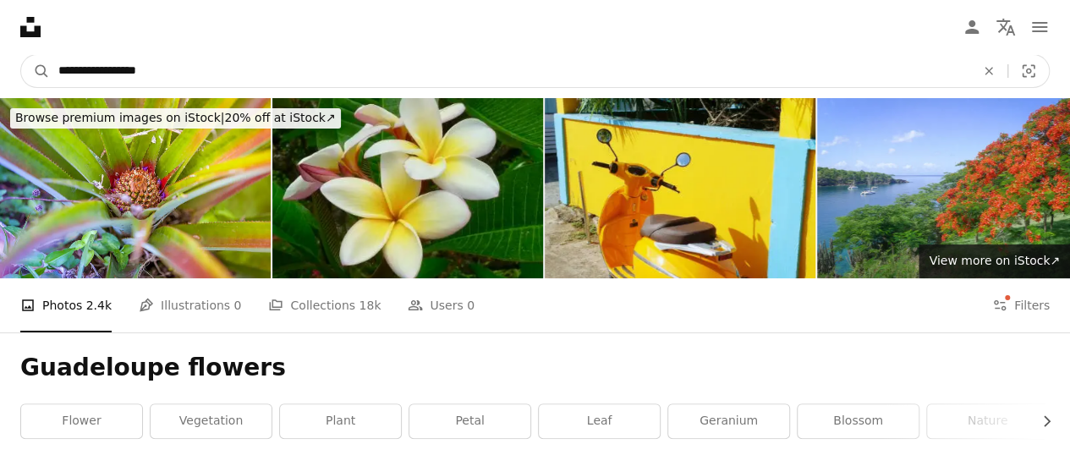
drag, startPoint x: 411, startPoint y: 62, endPoint x: 232, endPoint y: 45, distance: 180.1
drag, startPoint x: 232, startPoint y: 45, endPoint x: 179, endPoint y: 59, distance: 54.4
click at [179, 59] on input "**********" at bounding box center [510, 71] width 920 height 32
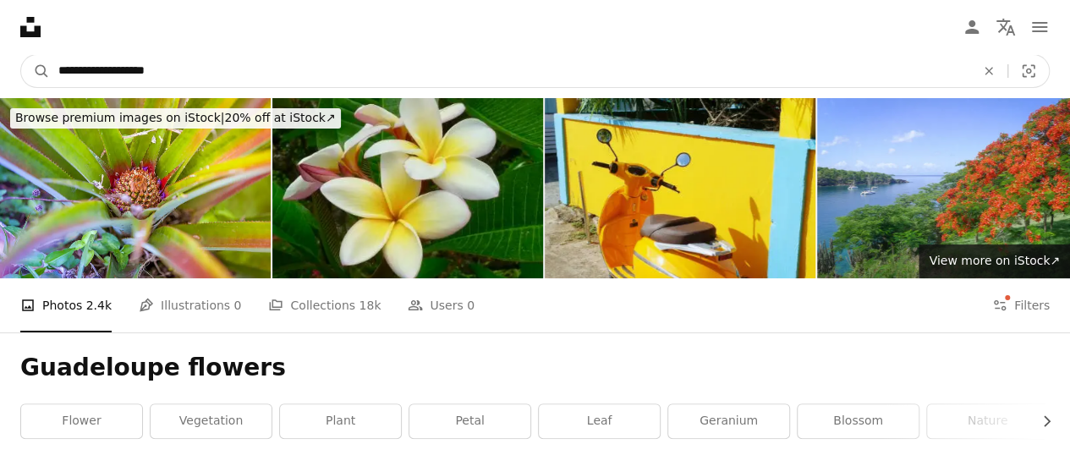
type input "**********"
click at [21, 55] on button "A magnifying glass" at bounding box center [35, 71] width 29 height 32
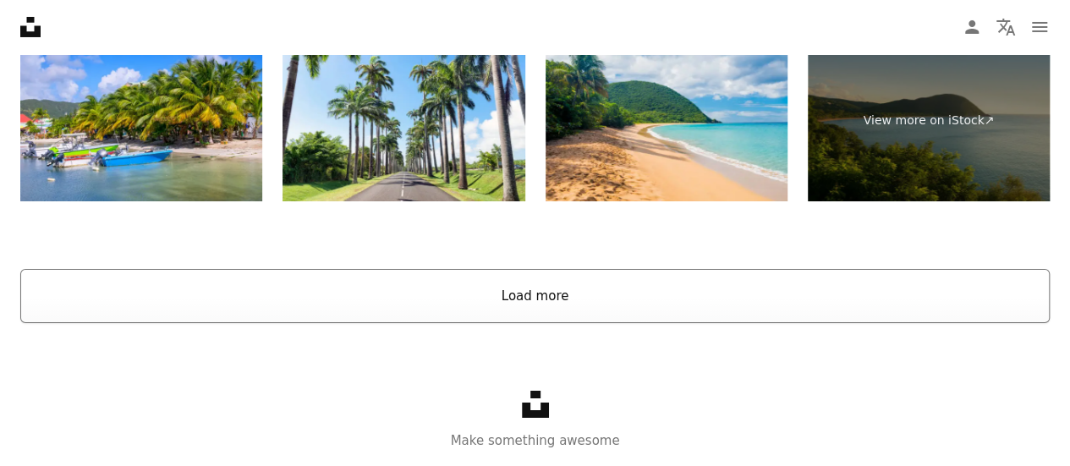
scroll to position [3120, 0]
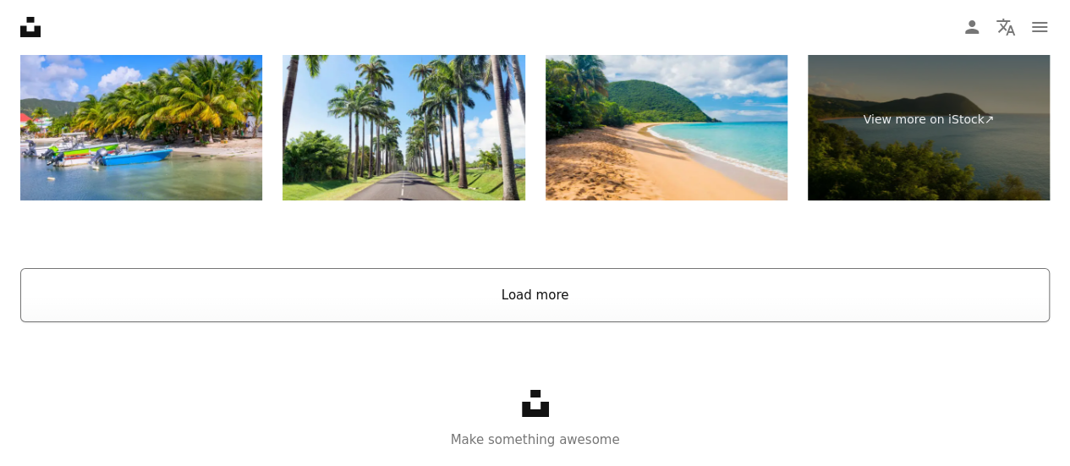
click at [497, 305] on button "Load more" at bounding box center [534, 295] width 1029 height 54
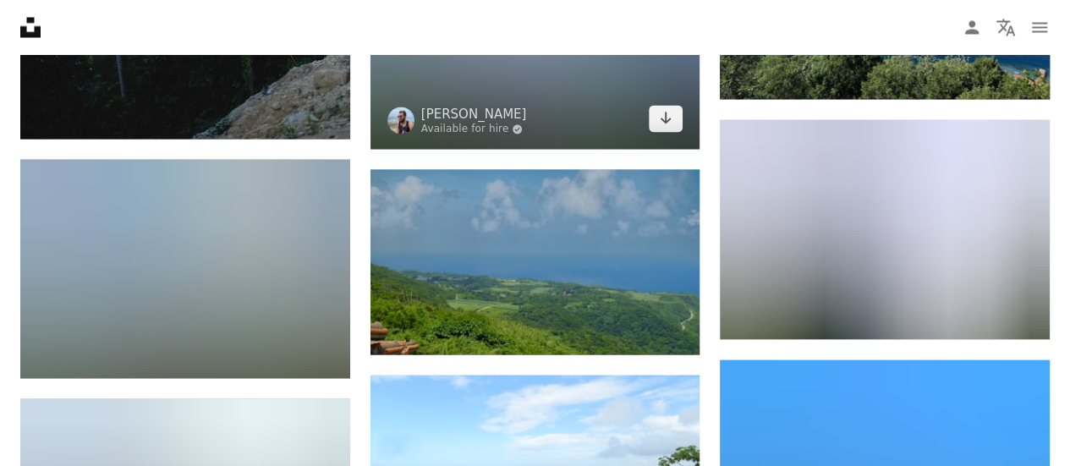
scroll to position [0, 0]
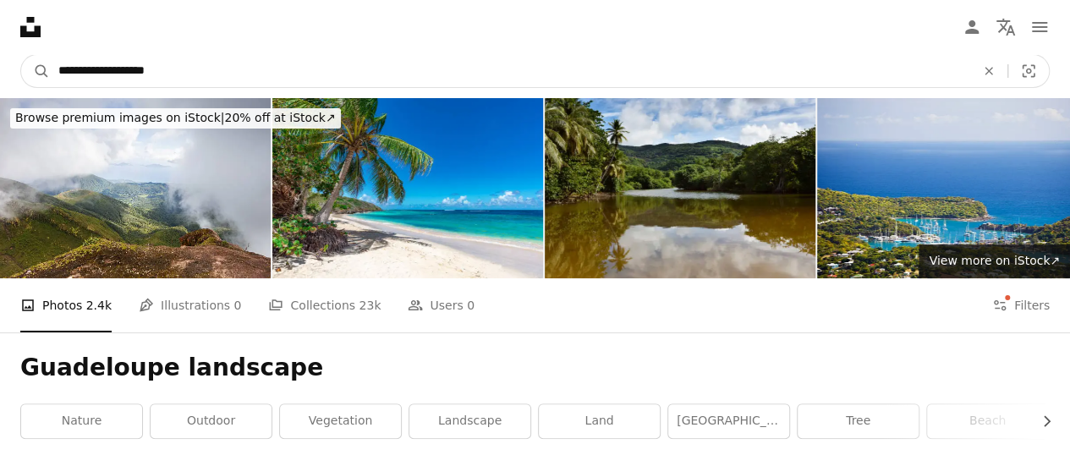
drag, startPoint x: 497, startPoint y: 79, endPoint x: 204, endPoint y: 73, distance: 293.5
click at [71, 64] on input "**********" at bounding box center [510, 71] width 920 height 32
click at [220, 87] on input "**********" at bounding box center [510, 71] width 920 height 32
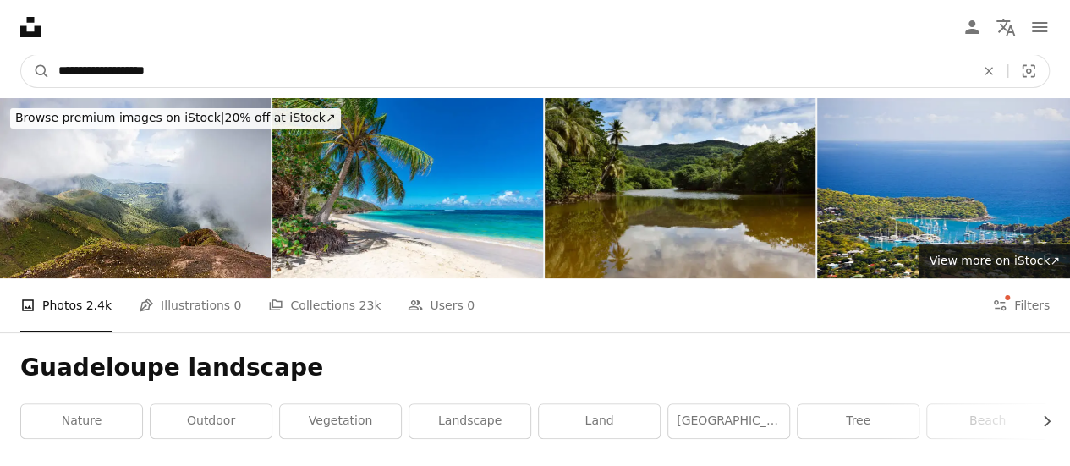
click at [220, 87] on input "**********" at bounding box center [510, 71] width 920 height 32
click at [204, 73] on input "**********" at bounding box center [510, 71] width 920 height 32
type input "**********"
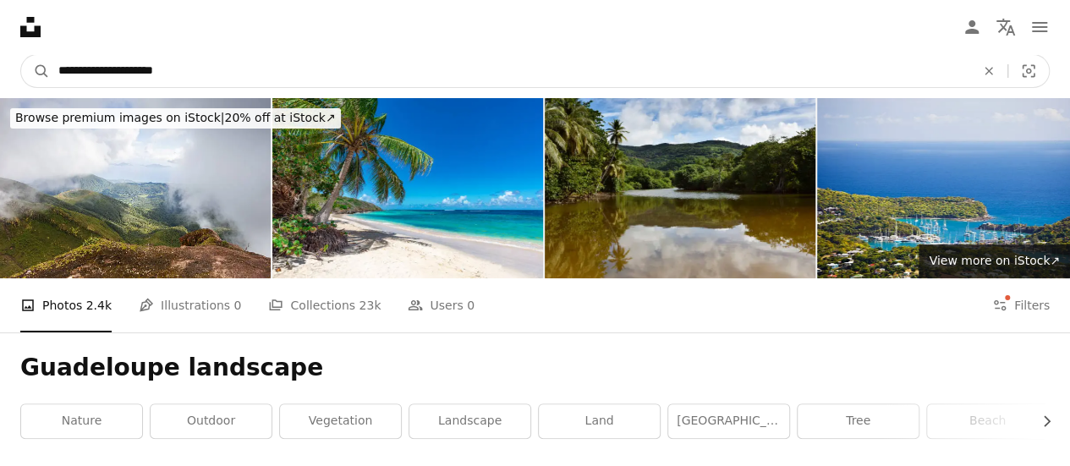
click at [21, 55] on button "A magnifying glass" at bounding box center [35, 71] width 29 height 32
